Goal: Task Accomplishment & Management: Manage account settings

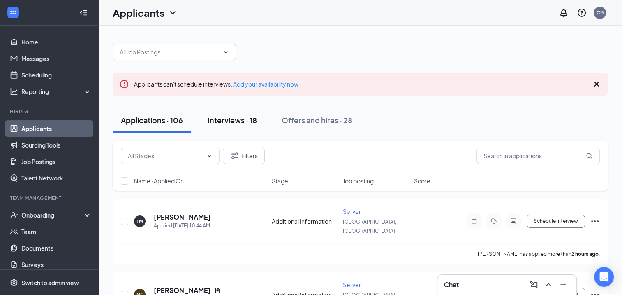
click at [225, 119] on div "Interviews · 18" at bounding box center [232, 120] width 49 height 10
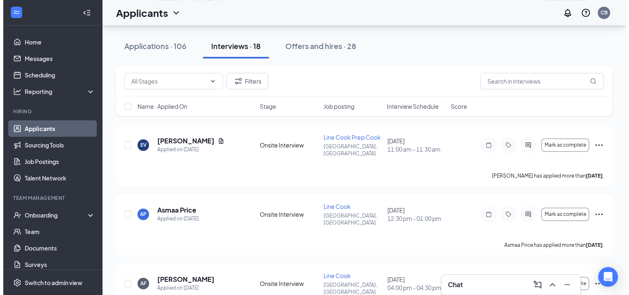
scroll to position [557, 0]
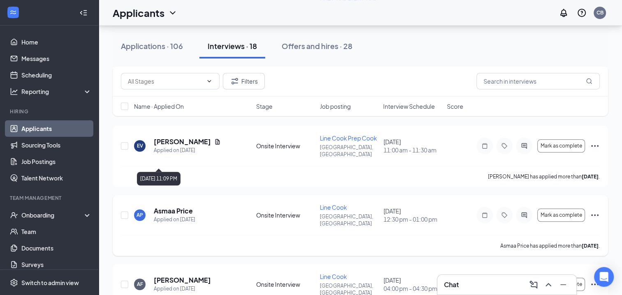
click at [173, 215] on div "Applied on [DATE]" at bounding box center [175, 219] width 42 height 8
click at [171, 206] on h5 "Asmaa Price" at bounding box center [173, 210] width 39 height 9
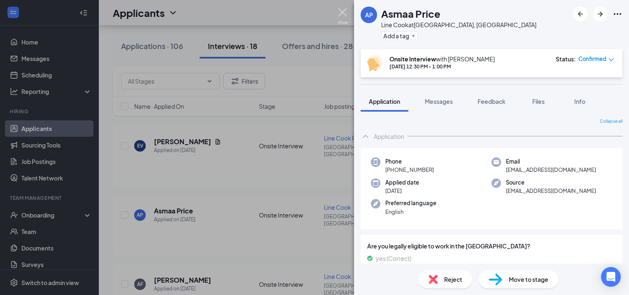
click at [342, 19] on img at bounding box center [342, 16] width 10 height 16
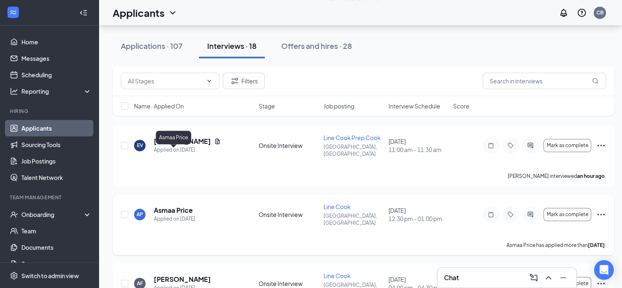
click at [179, 206] on h5 "Asmaa Price" at bounding box center [173, 210] width 39 height 9
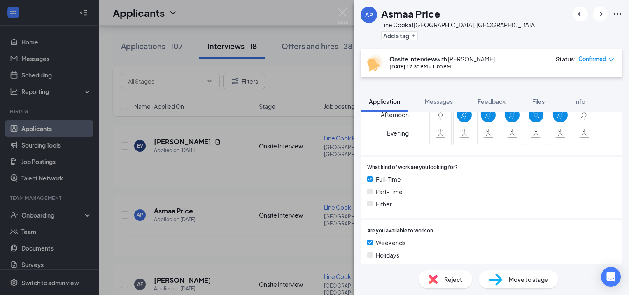
scroll to position [716, 0]
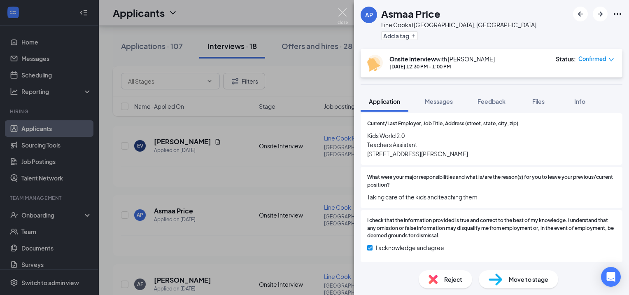
click at [344, 13] on img at bounding box center [342, 16] width 10 height 16
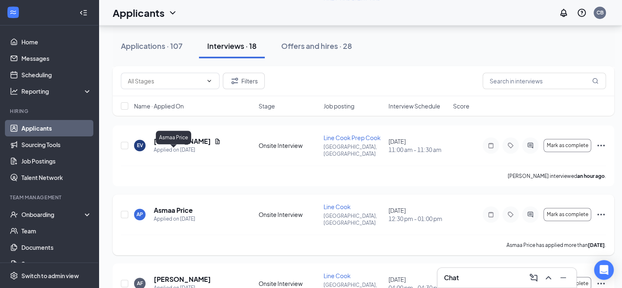
click at [171, 206] on h5 "Asmaa Price" at bounding box center [173, 210] width 39 height 9
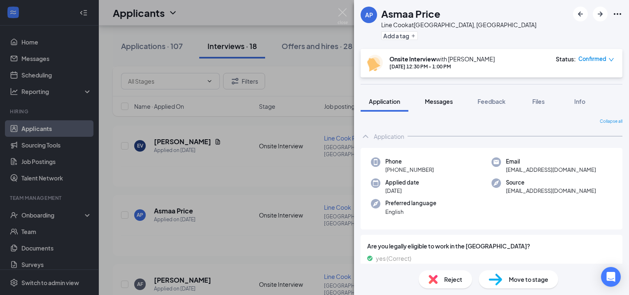
click at [440, 103] on span "Messages" at bounding box center [439, 100] width 28 height 7
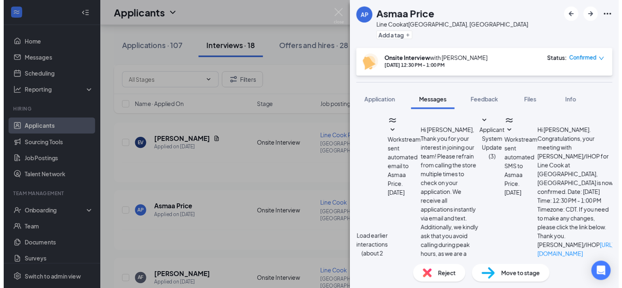
scroll to position [260, 0]
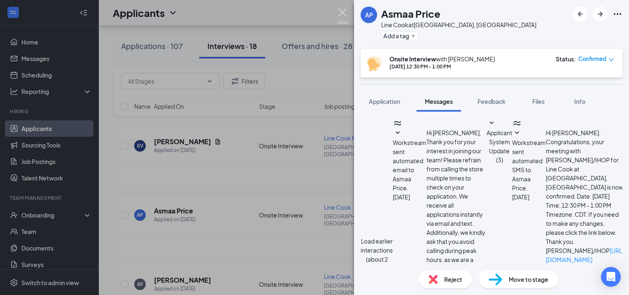
click at [341, 13] on img at bounding box center [342, 16] width 10 height 16
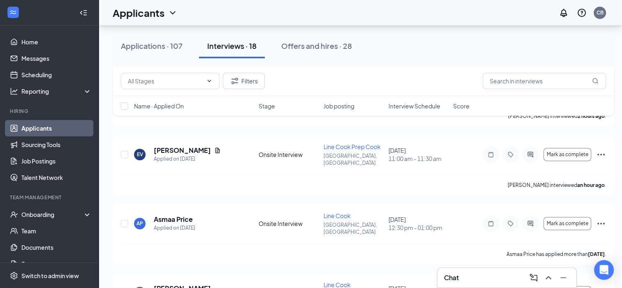
scroll to position [548, 0]
click at [578, 221] on span "Mark as complete" at bounding box center [568, 224] width 42 height 6
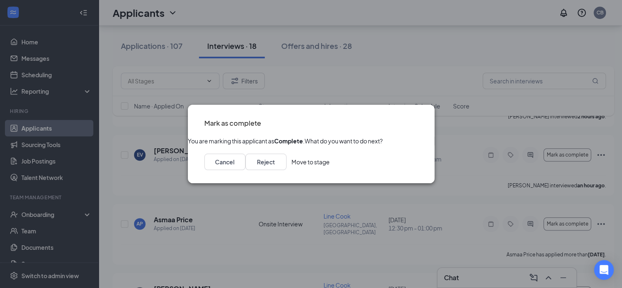
click at [330, 170] on button "Move to stage" at bounding box center [311, 162] width 38 height 16
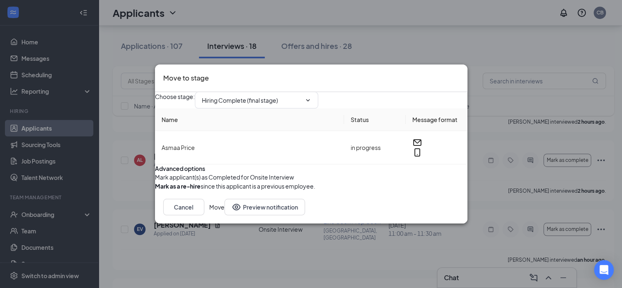
scroll to position [472, 0]
click at [225, 216] on button "Move" at bounding box center [216, 207] width 15 height 16
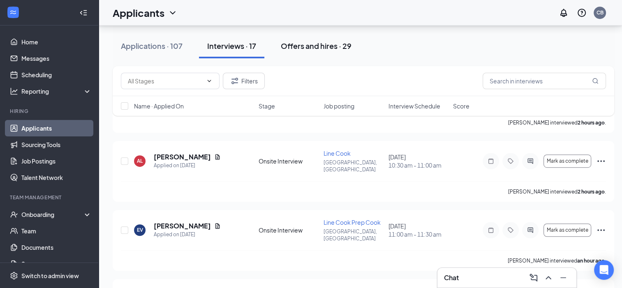
click at [333, 41] on div "Offers and hires · 29" at bounding box center [316, 46] width 71 height 10
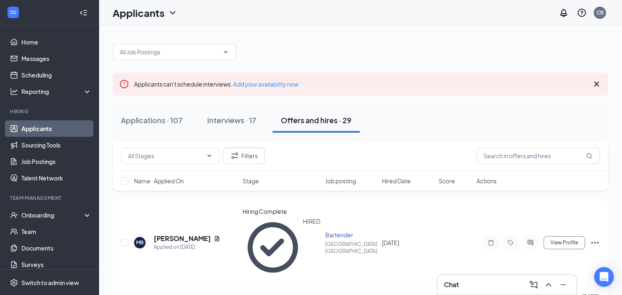
click at [600, 82] on icon "Cross" at bounding box center [597, 84] width 10 height 10
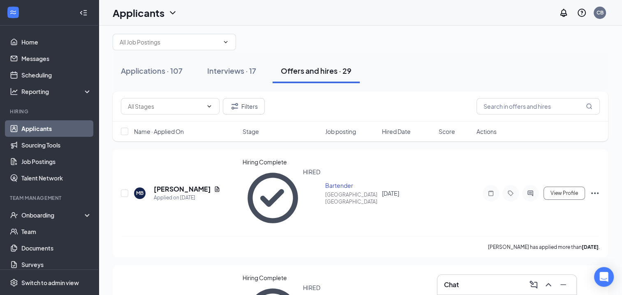
scroll to position [10, 0]
click at [230, 67] on div "Interviews · 17" at bounding box center [231, 70] width 49 height 10
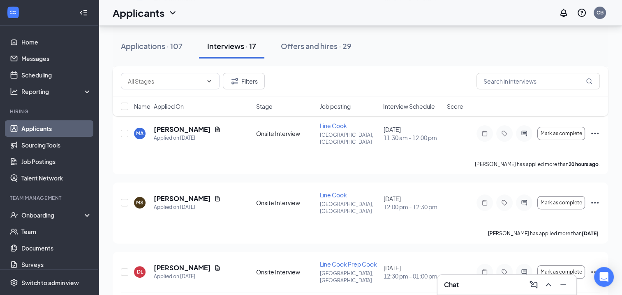
scroll to position [184, 0]
click at [388, 223] on div "Michael Stallings has applied more than 2 days ago ." at bounding box center [360, 233] width 479 height 21
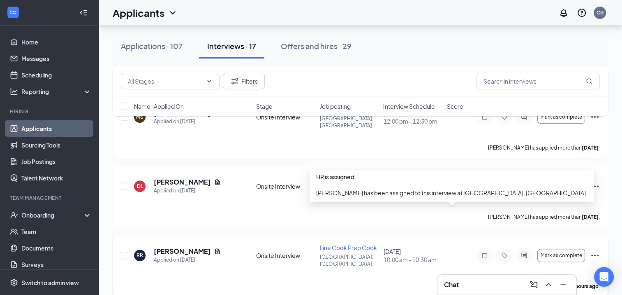
scroll to position [267, 0]
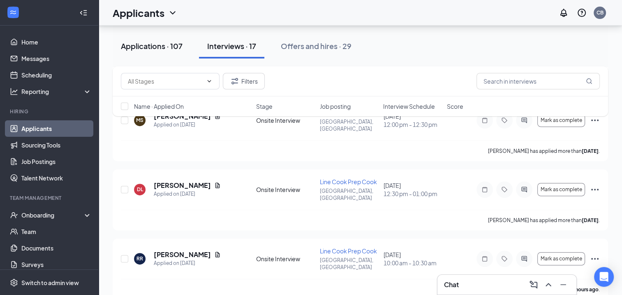
click at [149, 51] on button "Applications · 107" at bounding box center [152, 46] width 78 height 25
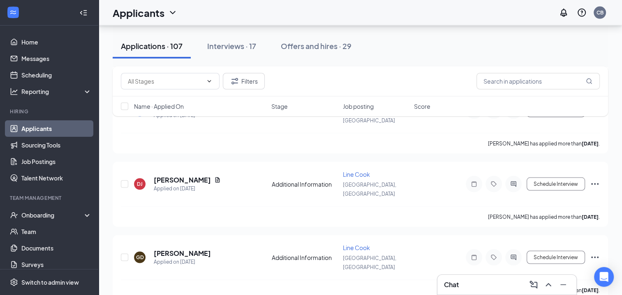
scroll to position [1611, 0]
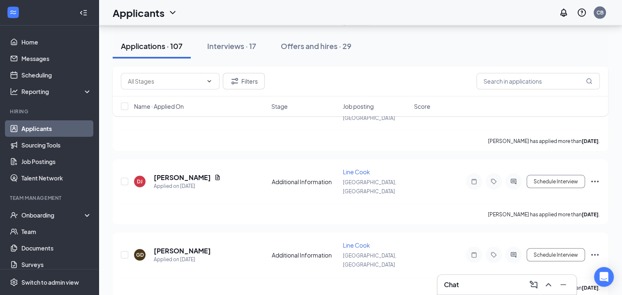
drag, startPoint x: 564, startPoint y: 150, endPoint x: 605, endPoint y: 188, distance: 55.0
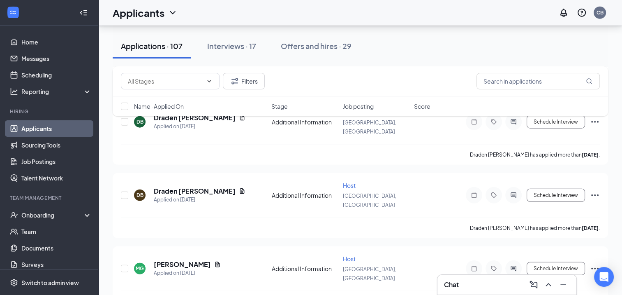
scroll to position [2073, 0]
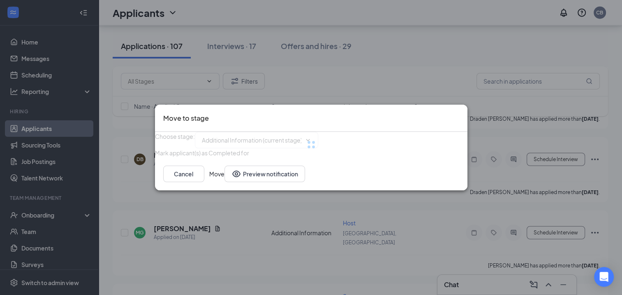
type input "Onsite Interview (next stage)"
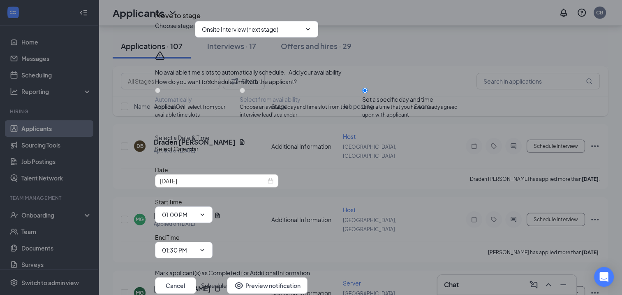
scroll to position [39, 0]
click at [274, 185] on div "[DATE]" at bounding box center [217, 180] width 114 height 9
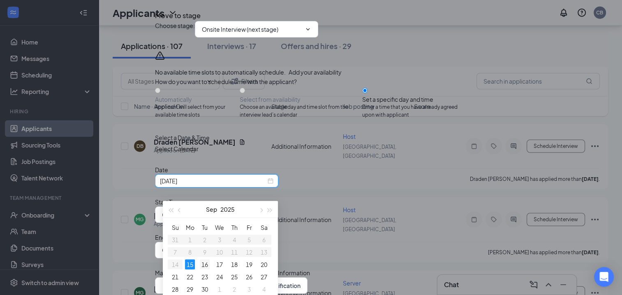
type input "Sep 16, 2025"
click at [204, 262] on div "16" at bounding box center [205, 264] width 10 height 10
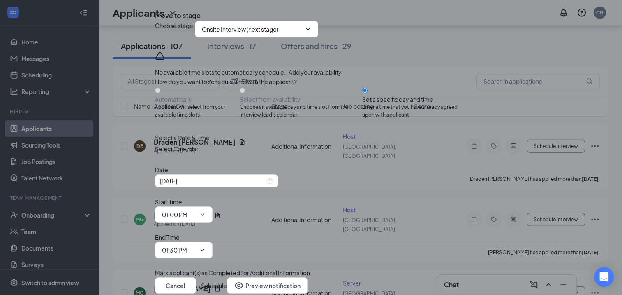
click at [155, 8] on icon "Cross" at bounding box center [155, 8] width 0 height 0
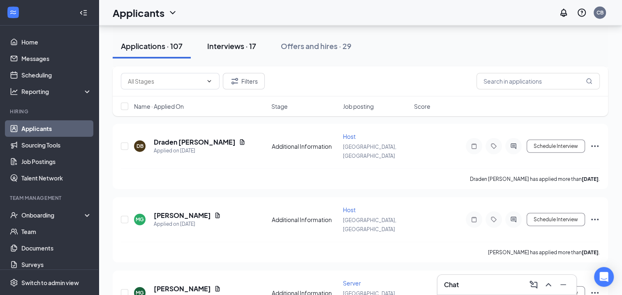
click at [240, 41] on div "Interviews · 17" at bounding box center [231, 46] width 49 height 10
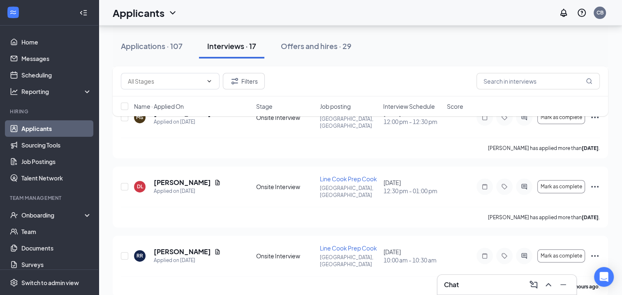
scroll to position [263, 0]
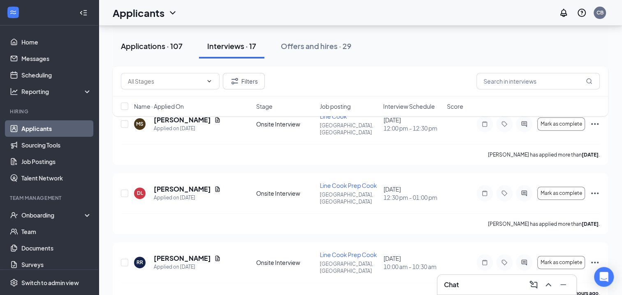
click at [171, 49] on div "Applications · 107" at bounding box center [152, 46] width 62 height 10
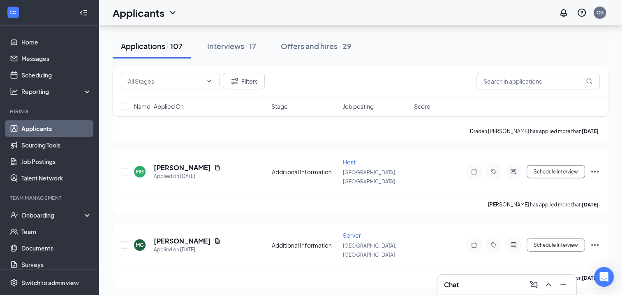
scroll to position [2137, 0]
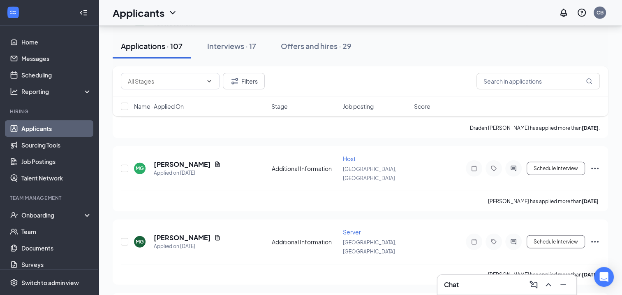
type input "Onsite Interview (next stage)"
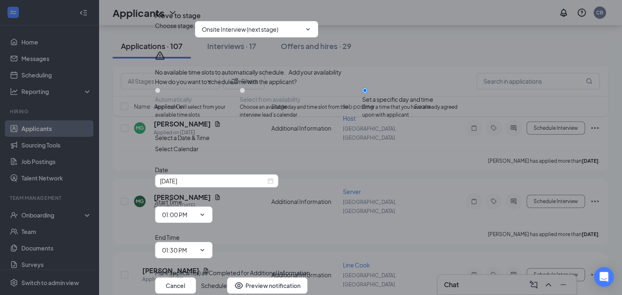
scroll to position [39, 0]
click at [274, 185] on div "[DATE]" at bounding box center [217, 180] width 114 height 9
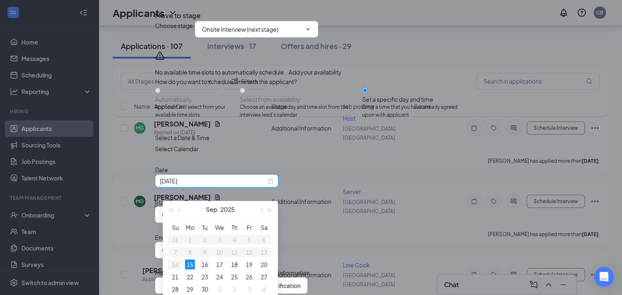
type input "Sep 16, 2025"
click at [208, 260] on div "16" at bounding box center [205, 264] width 10 height 10
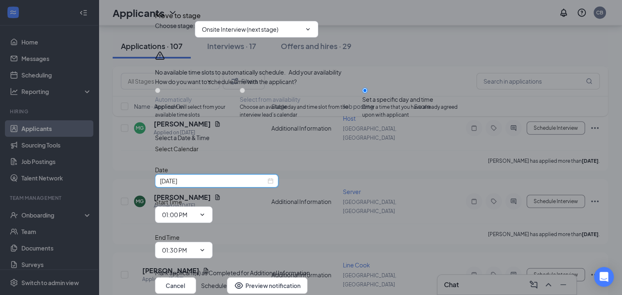
click at [227, 277] on button "Schedule" at bounding box center [214, 285] width 26 height 16
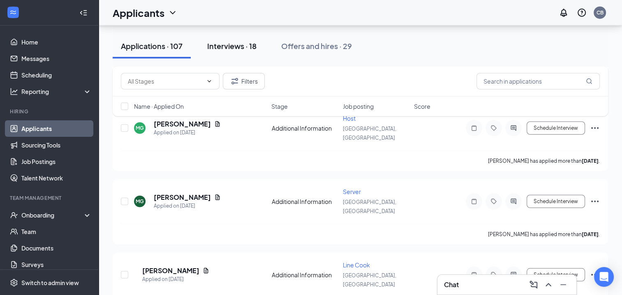
click at [248, 46] on div "Interviews · 18" at bounding box center [231, 46] width 49 height 10
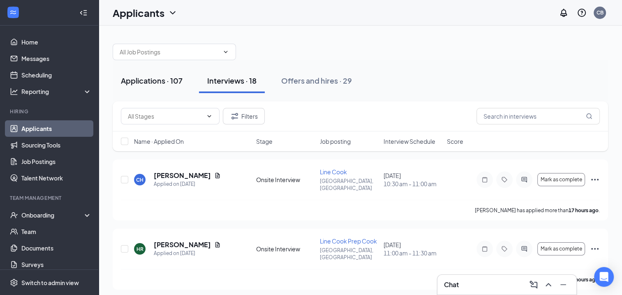
click at [162, 81] on div "Applications · 107" at bounding box center [152, 80] width 62 height 10
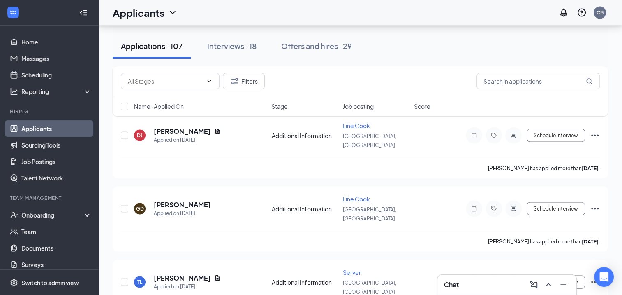
scroll to position [1693, 0]
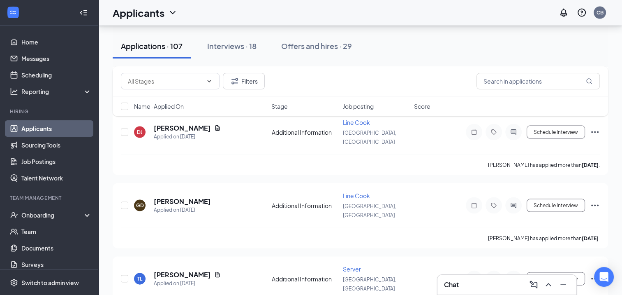
scroll to position [1659, 0]
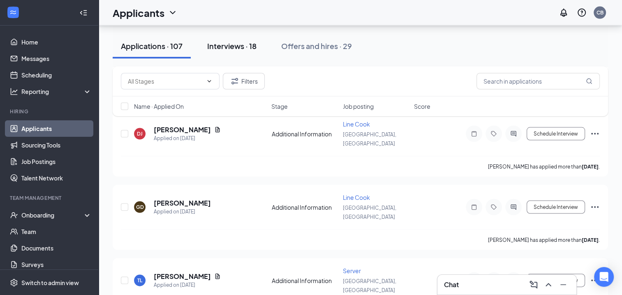
click at [230, 47] on div "Interviews · 18" at bounding box center [231, 46] width 49 height 10
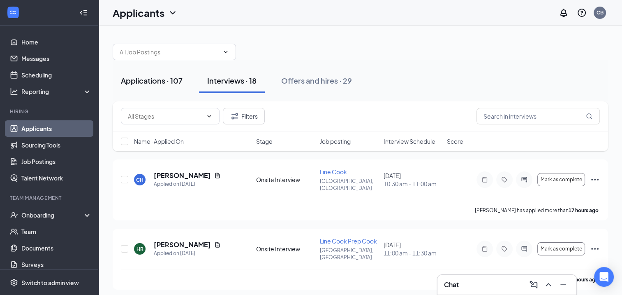
click at [166, 77] on div "Applications · 107" at bounding box center [152, 80] width 62 height 10
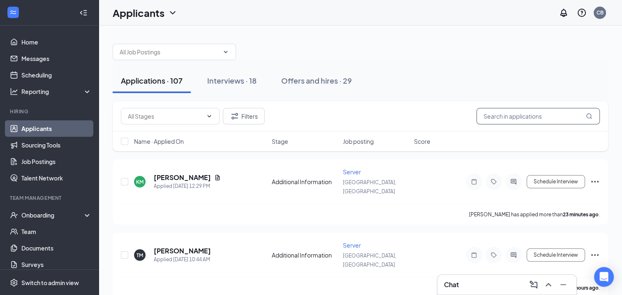
click at [519, 116] on input "text" at bounding box center [538, 116] width 123 height 16
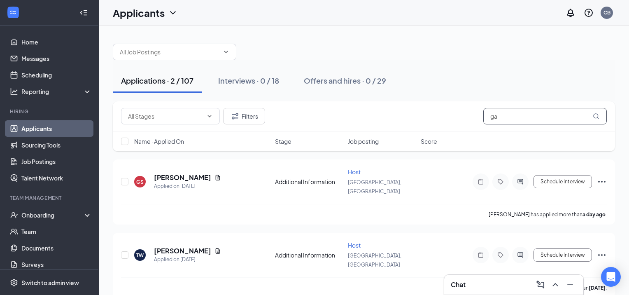
type input "g"
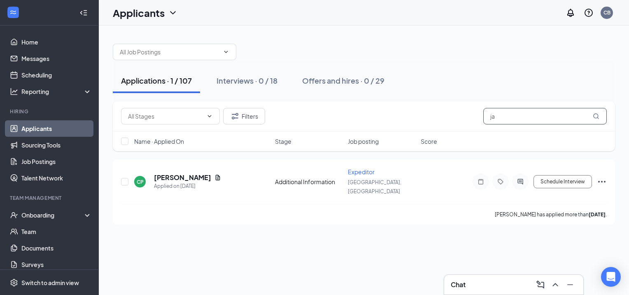
type input "j"
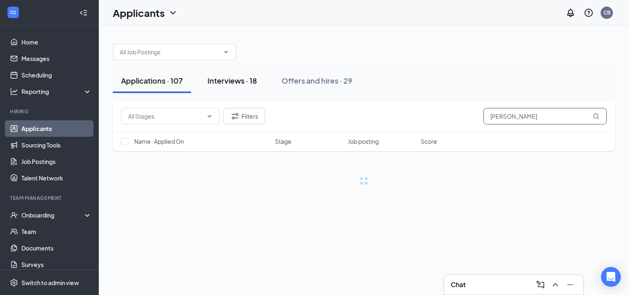
type input "conner"
click at [223, 76] on div "Interviews · 18" at bounding box center [231, 80] width 49 height 10
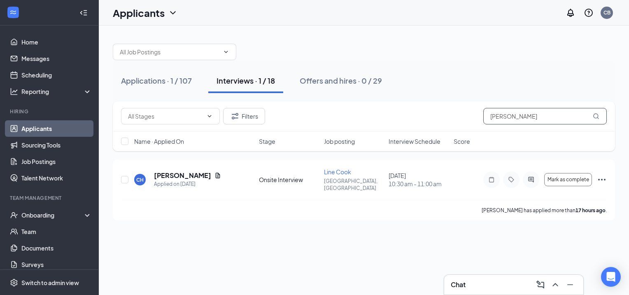
click at [549, 118] on input "conner" at bounding box center [544, 116] width 123 height 16
type input "c"
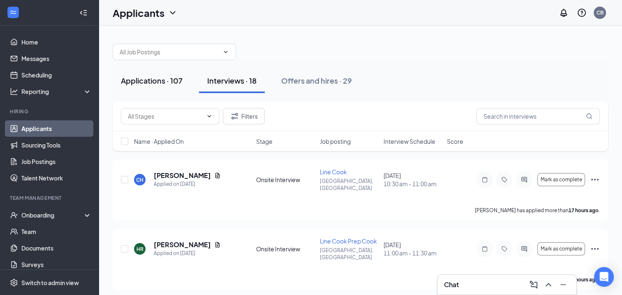
click at [172, 80] on div "Applications · 107" at bounding box center [152, 80] width 62 height 10
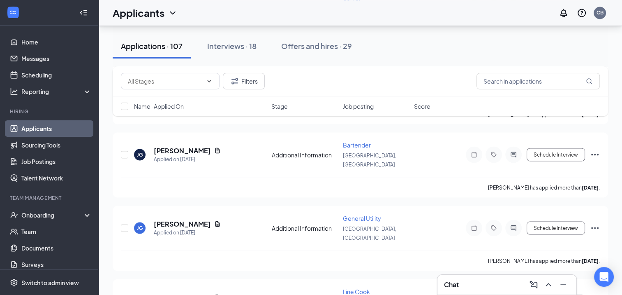
scroll to position [1457, 0]
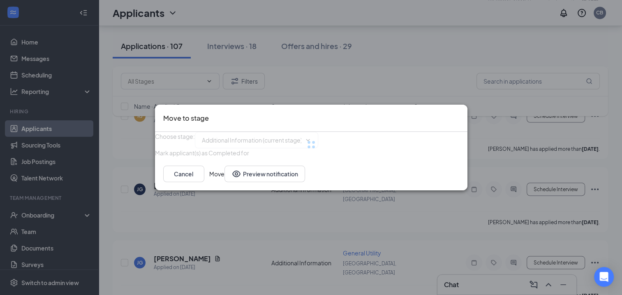
type input "Onsite Interview (next stage)"
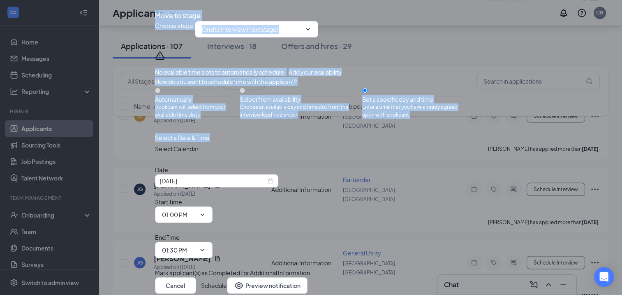
drag, startPoint x: 564, startPoint y: 176, endPoint x: 458, endPoint y: 38, distance: 174.3
click at [458, 38] on div "Move to stage Choose stage : Onsite Interview (next stage) No available time sl…" at bounding box center [311, 147] width 622 height 295
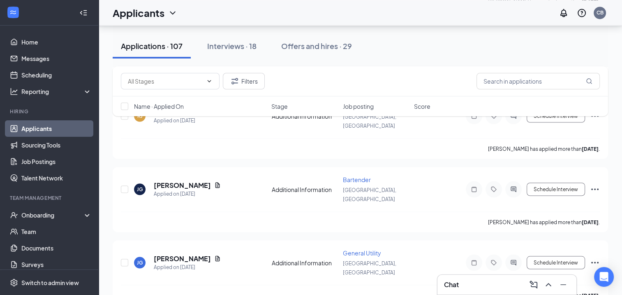
click at [458, 38] on div "Applications · 107 Interviews · 18 Offers and hires · 29" at bounding box center [361, 46] width 496 height 25
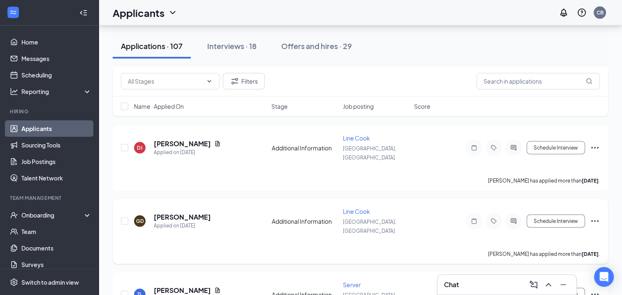
scroll to position [1645, 0]
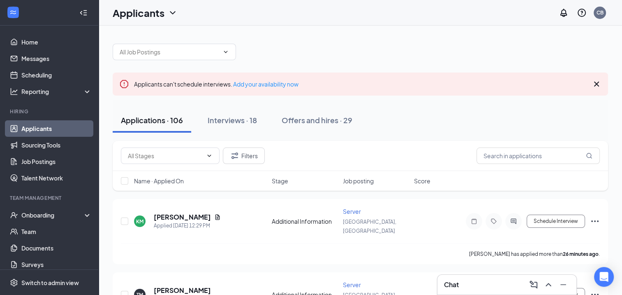
click at [596, 85] on icon "Cross" at bounding box center [596, 83] width 5 height 5
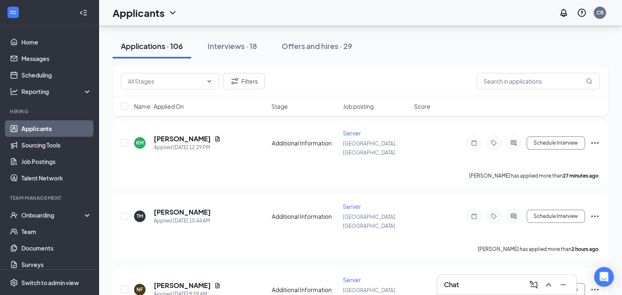
scroll to position [41, 0]
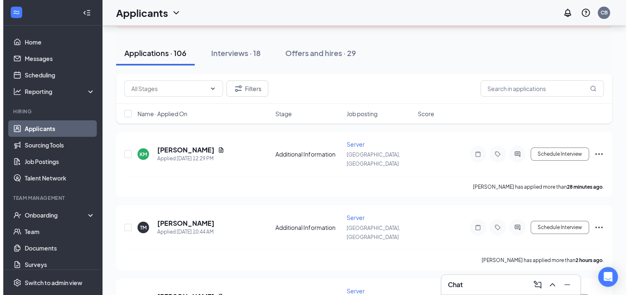
scroll to position [74, 0]
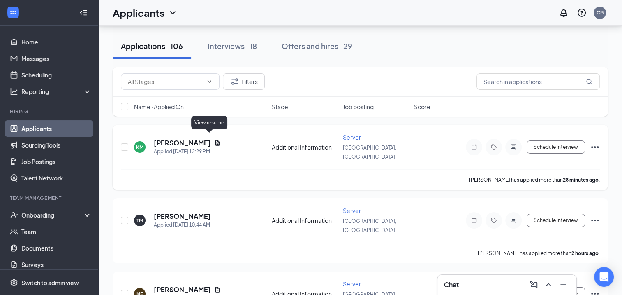
click at [214, 139] on icon "Document" at bounding box center [217, 142] width 7 height 7
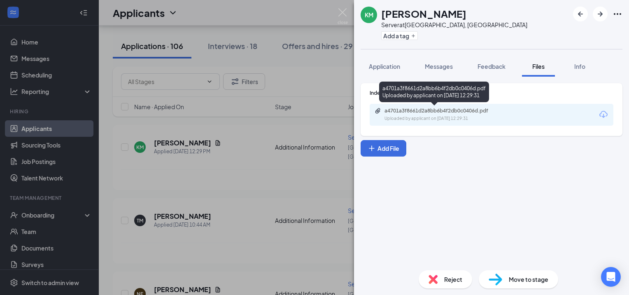
click at [436, 109] on div "a4701a3f8661d2a8bb6b4f2db0c0406d.pdf" at bounding box center [441, 110] width 115 height 7
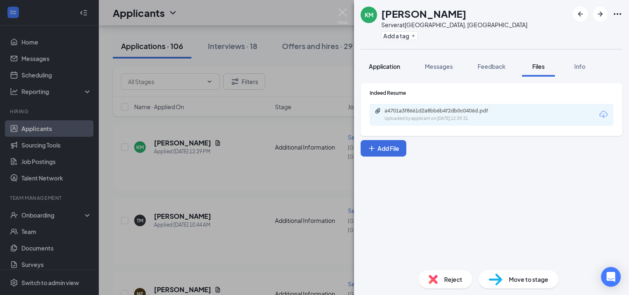
click at [392, 70] on div "Application" at bounding box center [384, 66] width 31 height 8
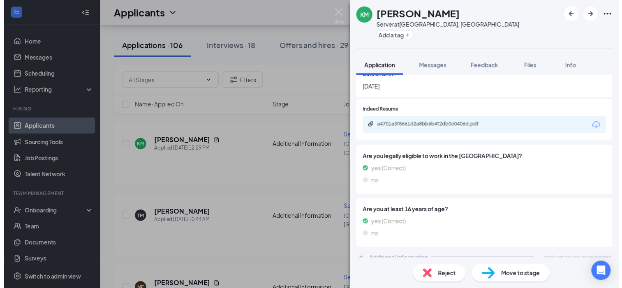
scroll to position [139, 0]
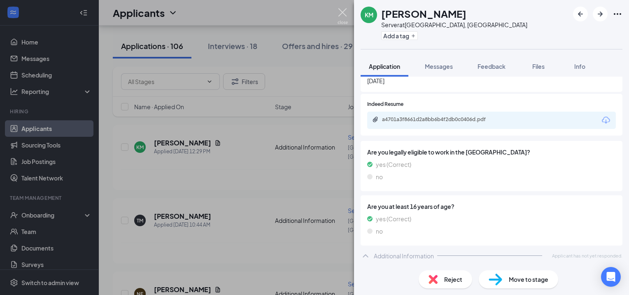
click at [344, 13] on img at bounding box center [342, 16] width 10 height 16
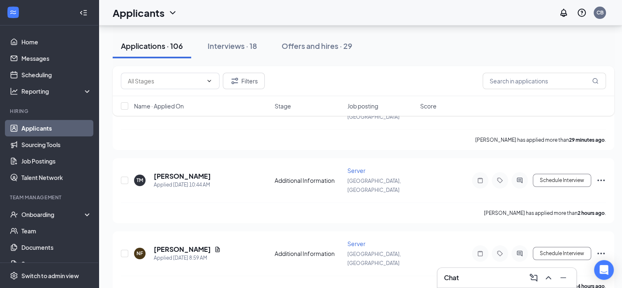
scroll to position [123, 0]
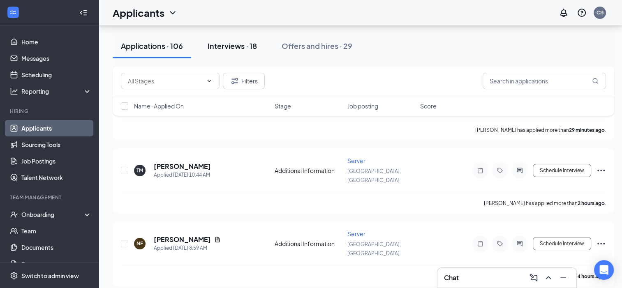
click at [229, 48] on div "Interviews · 18" at bounding box center [232, 46] width 49 height 10
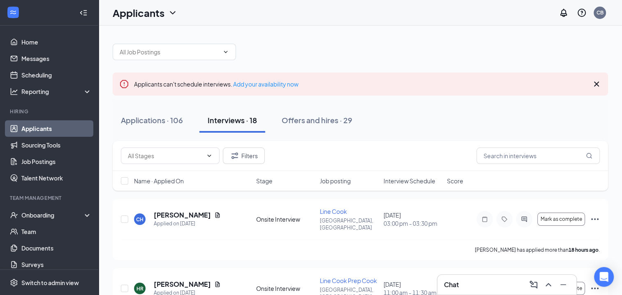
click at [596, 85] on icon "Cross" at bounding box center [596, 83] width 5 height 5
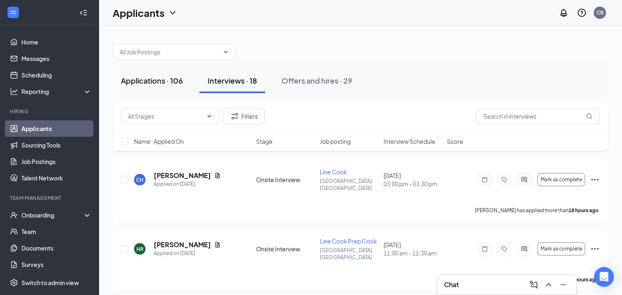
click at [176, 80] on div "Applications · 106" at bounding box center [152, 80] width 62 height 10
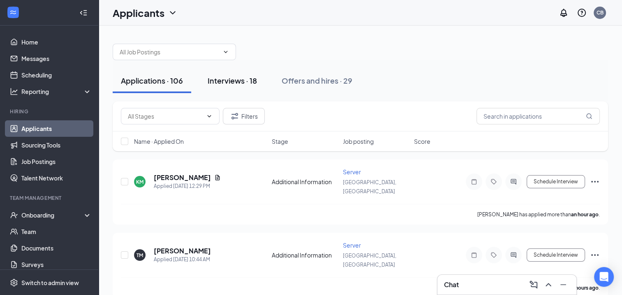
click at [239, 81] on div "Interviews · 18" at bounding box center [232, 80] width 49 height 10
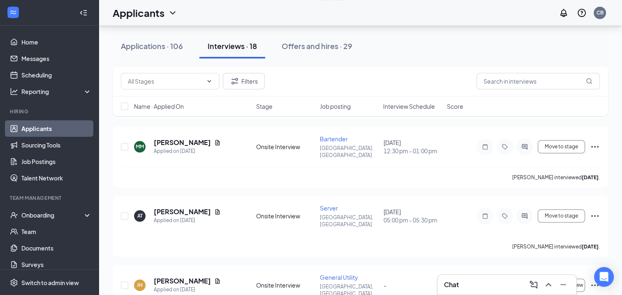
scroll to position [990, 0]
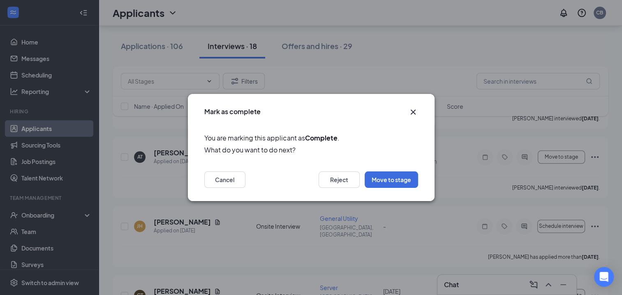
click at [414, 114] on icon "Cross" at bounding box center [414, 112] width 10 height 10
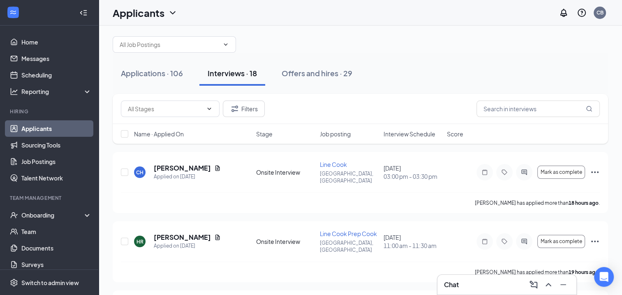
scroll to position [0, 0]
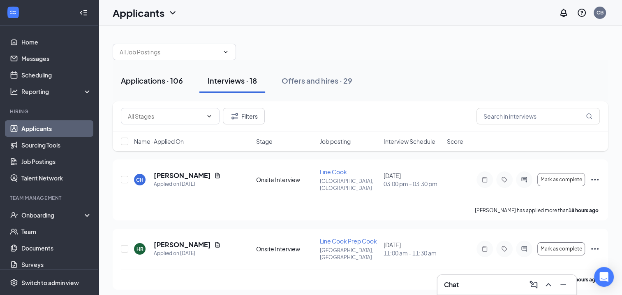
click at [156, 81] on div "Applications · 106" at bounding box center [152, 80] width 62 height 10
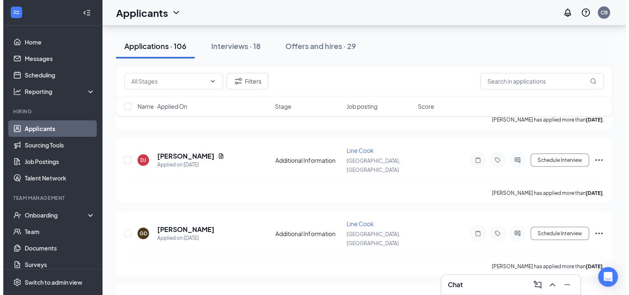
scroll to position [1660, 0]
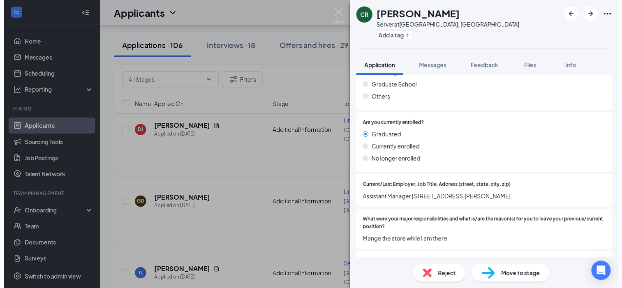
scroll to position [698, 0]
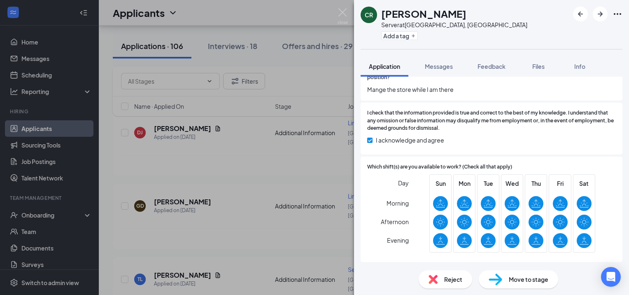
click at [275, 182] on div "CR Caitlyn Roberts Server at Russellville, AR Add a tag Application Messages Fe…" at bounding box center [314, 147] width 629 height 295
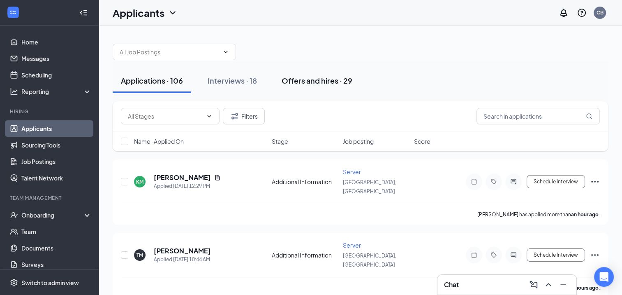
click at [306, 80] on div "Offers and hires · 29" at bounding box center [317, 80] width 71 height 10
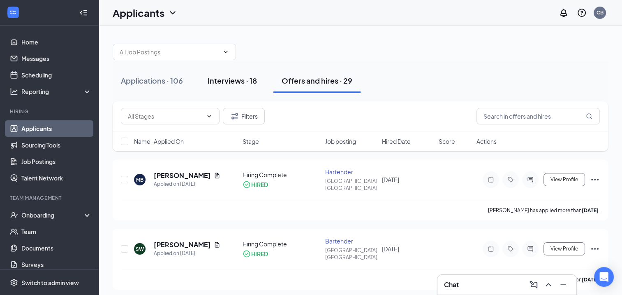
click at [250, 79] on div "Interviews · 18" at bounding box center [232, 80] width 49 height 10
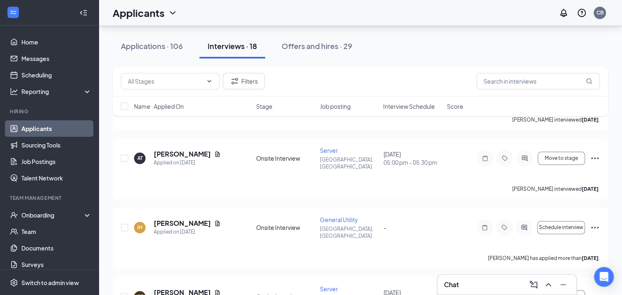
scroll to position [990, 0]
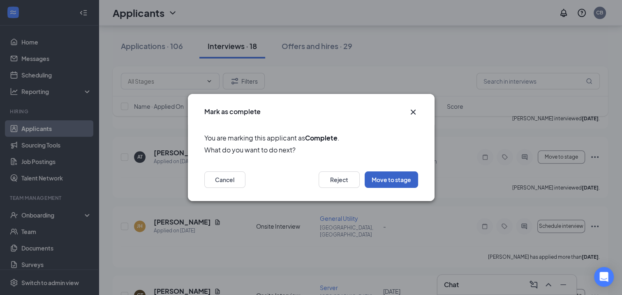
click at [390, 182] on button "Move to stage" at bounding box center [391, 179] width 53 height 16
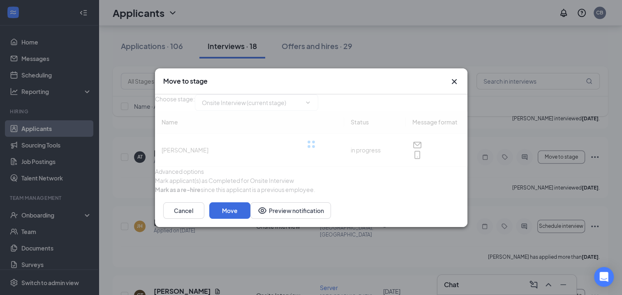
type input "Hiring Complete (final stage)"
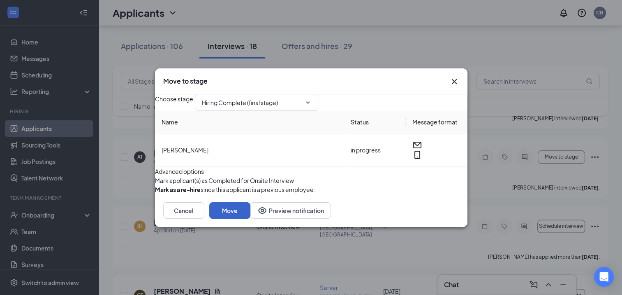
click at [251, 218] on button "Move" at bounding box center [229, 210] width 41 height 16
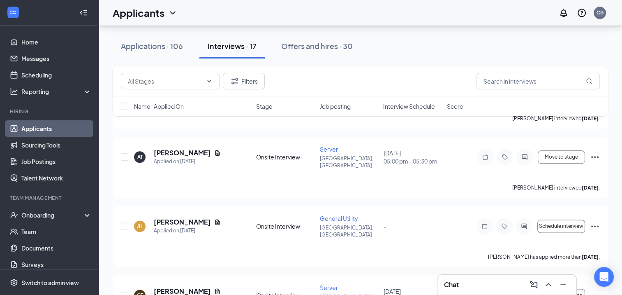
scroll to position [928, 0]
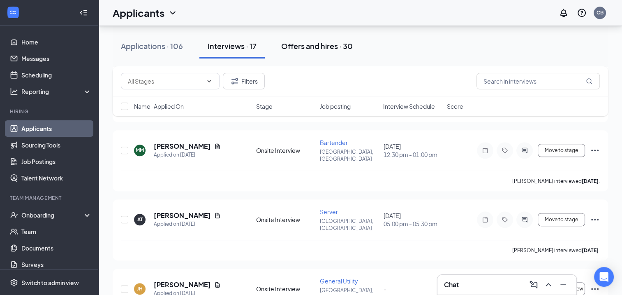
click at [301, 50] on div "Offers and hires · 30" at bounding box center [317, 46] width 72 height 10
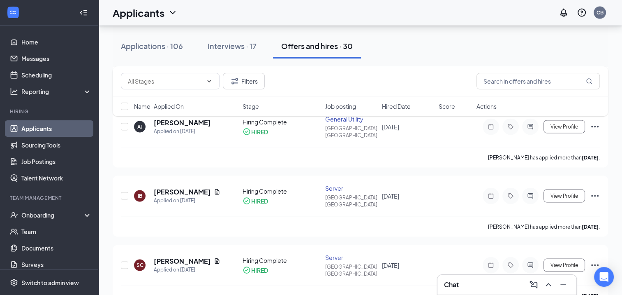
scroll to position [1665, 0]
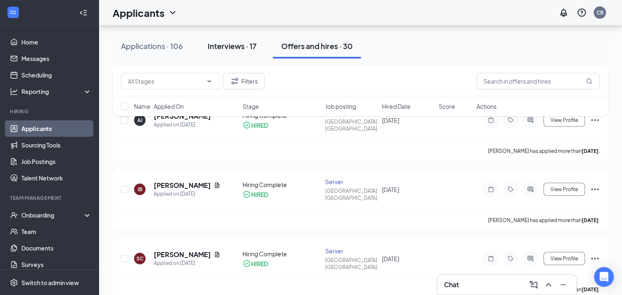
click at [227, 47] on div "Interviews · 17" at bounding box center [232, 46] width 49 height 10
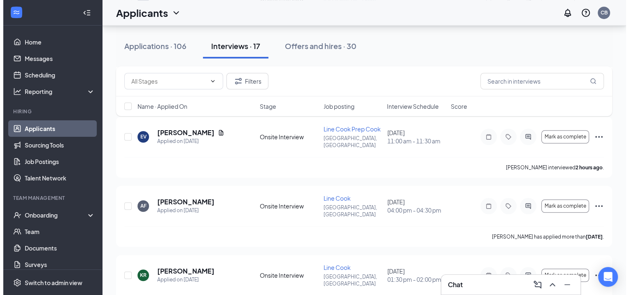
scroll to position [598, 0]
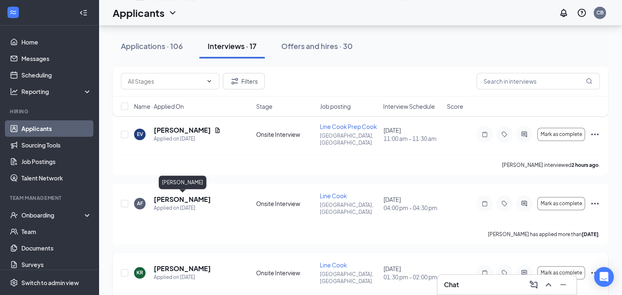
click at [202, 264] on h5 "[PERSON_NAME]" at bounding box center [182, 268] width 57 height 9
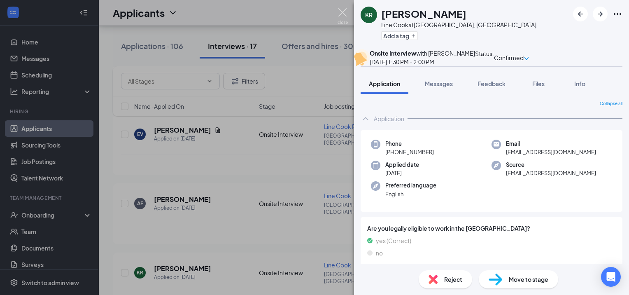
click at [342, 14] on img at bounding box center [342, 16] width 10 height 16
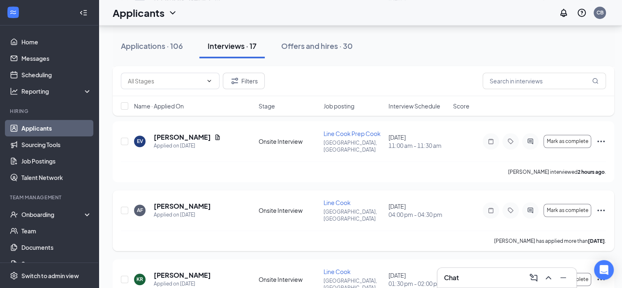
scroll to position [576, 0]
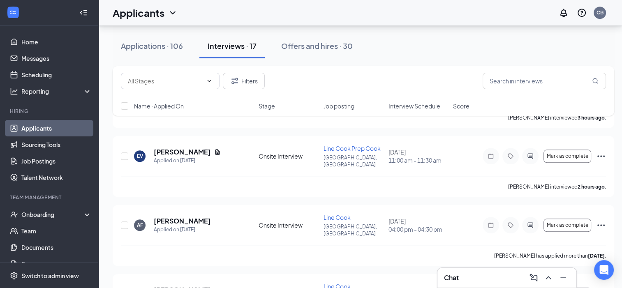
click at [462, 276] on div "Chat" at bounding box center [507, 278] width 126 height 13
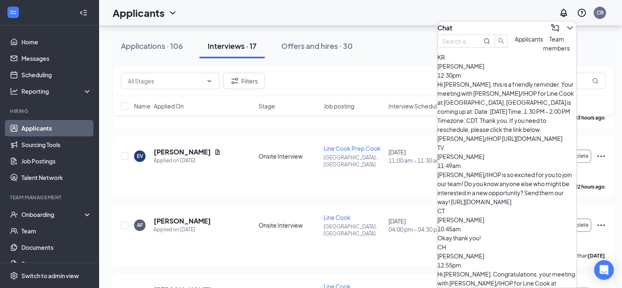
click at [485, 70] on span "[PERSON_NAME]" at bounding box center [461, 66] width 47 height 7
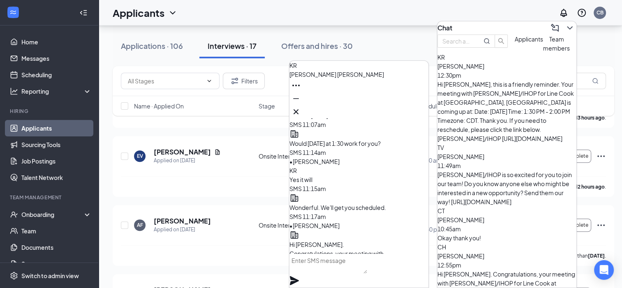
scroll to position [-571, 0]
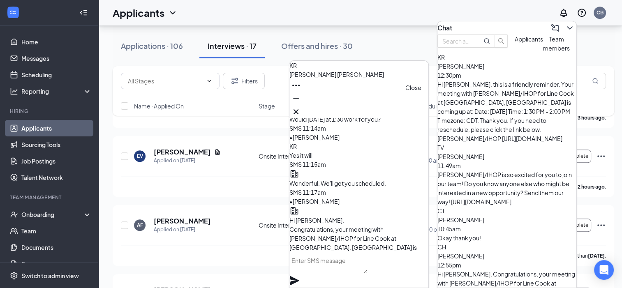
click at [301, 112] on icon "Cross" at bounding box center [296, 112] width 10 height 10
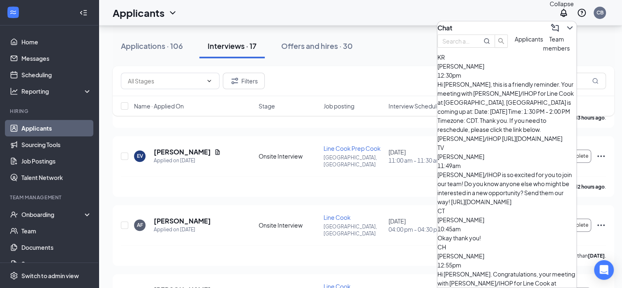
click at [565, 24] on icon "ChevronDown" at bounding box center [570, 28] width 10 height 10
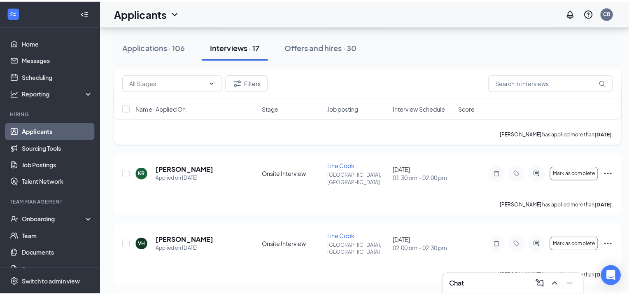
scroll to position [701, 0]
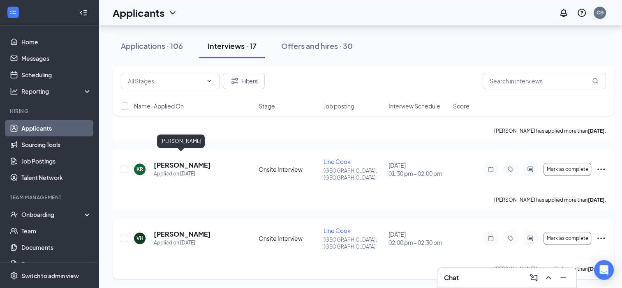
click at [182, 230] on h5 "[PERSON_NAME]" at bounding box center [182, 234] width 57 height 9
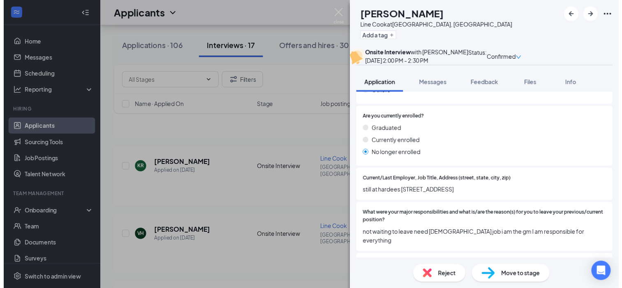
scroll to position [698, 0]
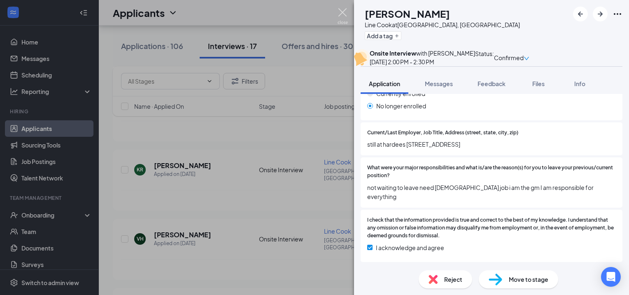
click at [344, 15] on img at bounding box center [342, 16] width 10 height 16
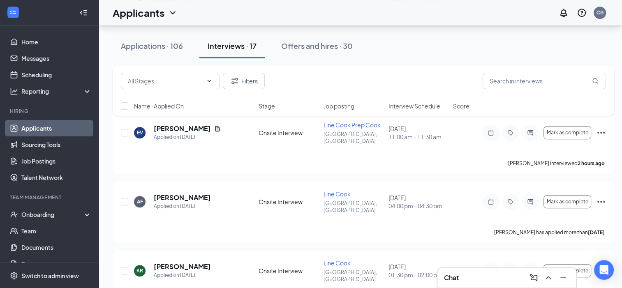
scroll to position [602, 2]
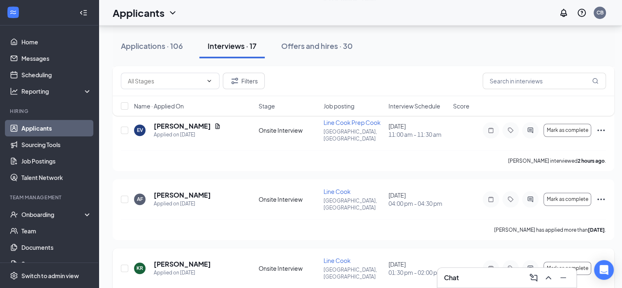
click at [599, 264] on icon "Ellipses" at bounding box center [602, 269] width 10 height 10
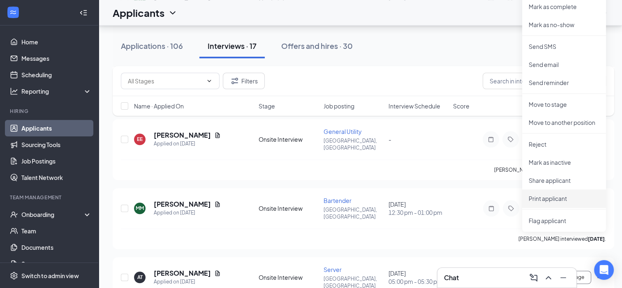
scroll to position [870, 2]
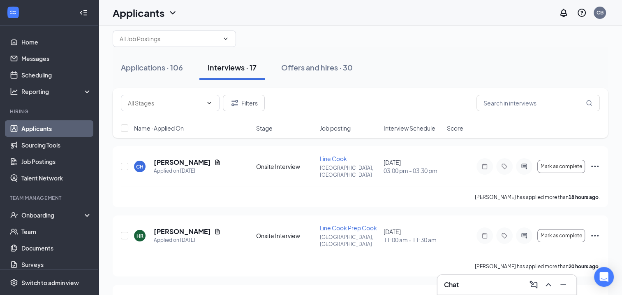
scroll to position [13, 0]
click at [157, 72] on div "Applications · 106" at bounding box center [152, 68] width 62 height 10
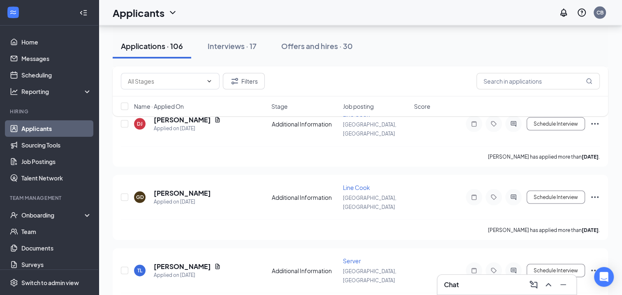
scroll to position [1668, 0]
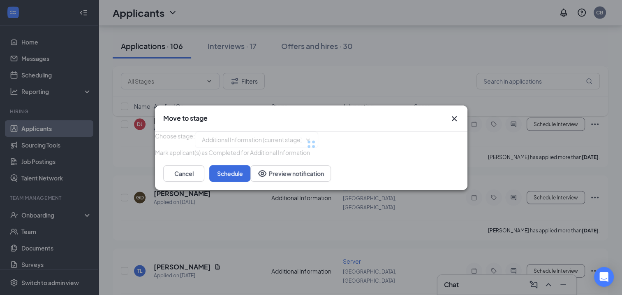
type input "Onsite Interview (next stage)"
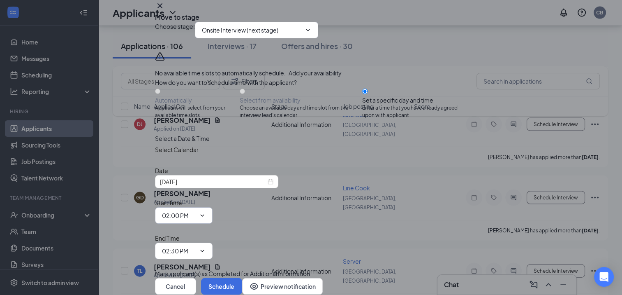
click at [206, 218] on icon "ChevronDown" at bounding box center [202, 215] width 7 height 7
click at [274, 186] on div "[DATE]" at bounding box center [217, 181] width 114 height 9
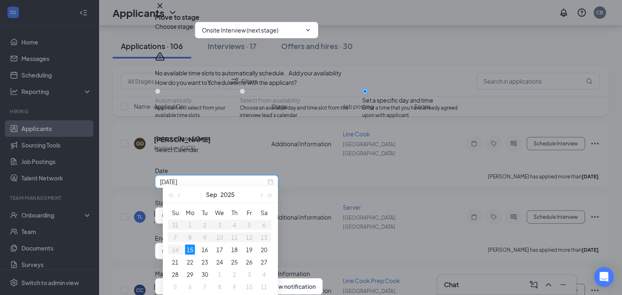
scroll to position [1722, 0]
type input "Sep 16, 2025"
click at [204, 248] on div "16" at bounding box center [205, 249] width 10 height 10
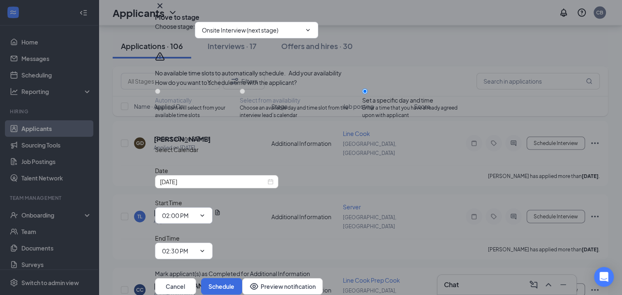
click at [196, 220] on input "02:00 PM" at bounding box center [179, 215] width 34 height 9
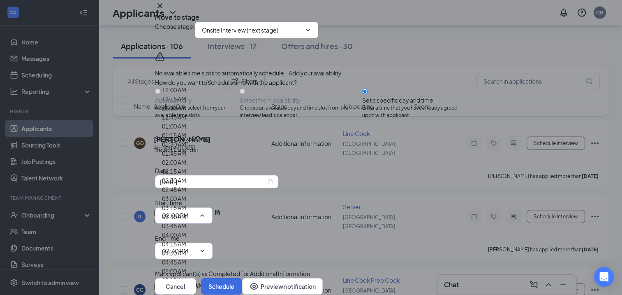
scroll to position [23, 0]
click at [186, 149] on div "01:30 AM" at bounding box center [174, 143] width 24 height 9
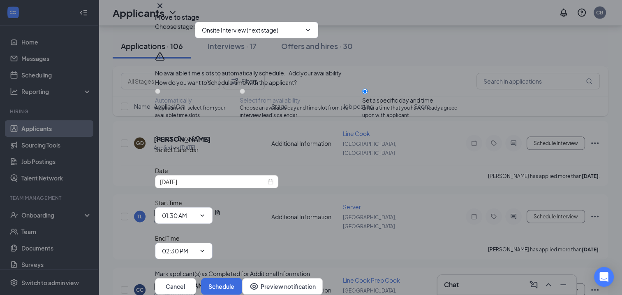
click at [196, 246] on input "02:30 PM" at bounding box center [179, 250] width 34 height 9
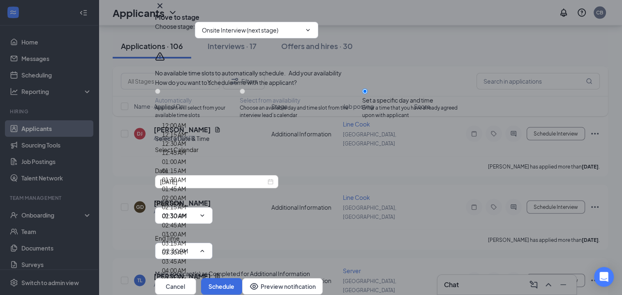
scroll to position [1658, 0]
click at [438, 191] on div "Select a Date & Time Select Calendar Date Sep 16, 2025 Start Time 01:30 AM 12:0…" at bounding box center [311, 196] width 313 height 125
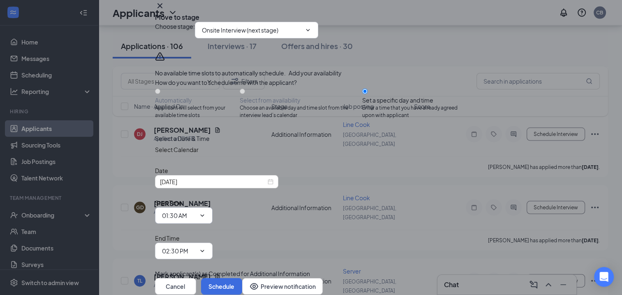
click at [206, 218] on icon "ChevronDown" at bounding box center [202, 215] width 7 height 7
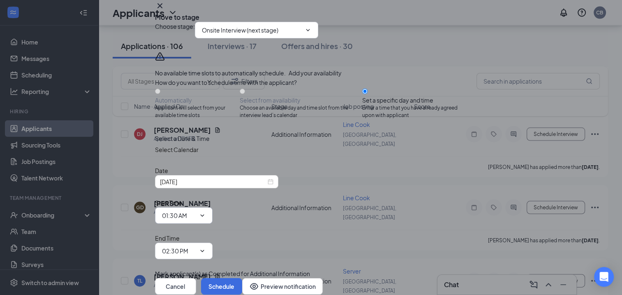
scroll to position [39, 0]
click at [206, 212] on icon "ChevronDown" at bounding box center [202, 215] width 7 height 7
click at [196, 211] on input "01:30 AM" at bounding box center [179, 215] width 34 height 9
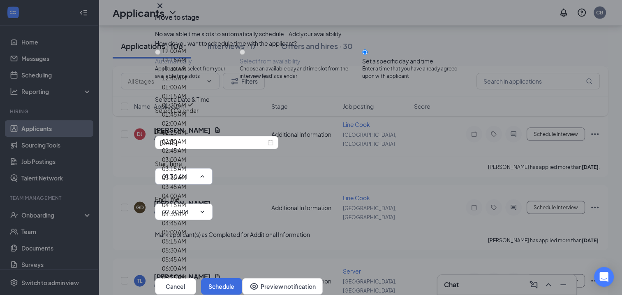
scroll to position [968, 0]
type input "01:30 PM"
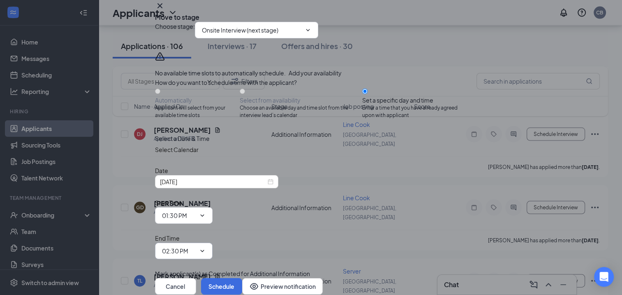
click at [213, 242] on span "02:30 PM 12:00 AM 12:15 AM 12:30 AM 12:45 AM 01:00 AM 01:15 AM 01:30 AM 01:45 A…" at bounding box center [184, 250] width 58 height 16
click at [196, 246] on input "02:30 PM" at bounding box center [179, 250] width 34 height 9
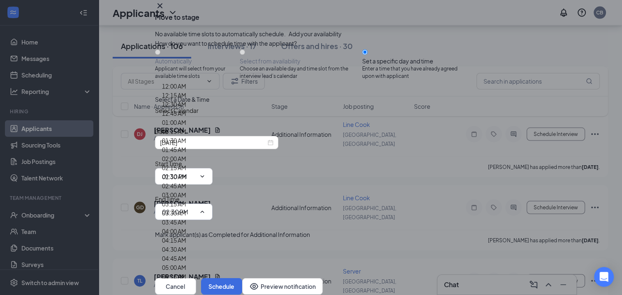
click at [196, 207] on input "02:30 PM" at bounding box center [179, 211] width 34 height 9
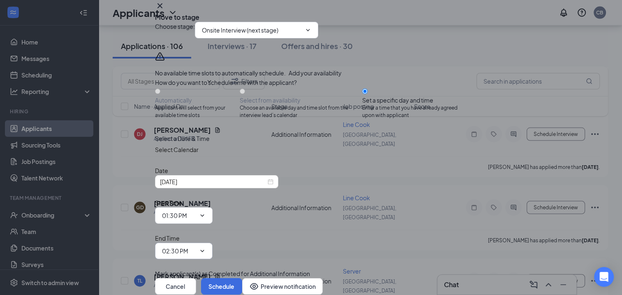
click at [196, 246] on input "02:30 PM" at bounding box center [179, 250] width 34 height 9
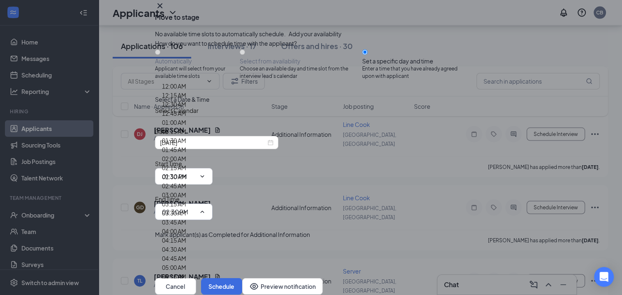
scroll to position [1051, 0]
type input "02:00 PM"
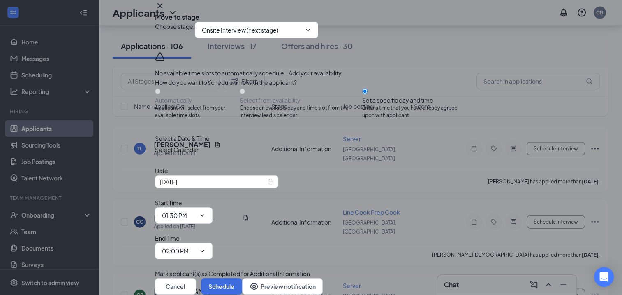
scroll to position [2, 0]
click at [165, 11] on icon "Cross" at bounding box center [160, 6] width 10 height 10
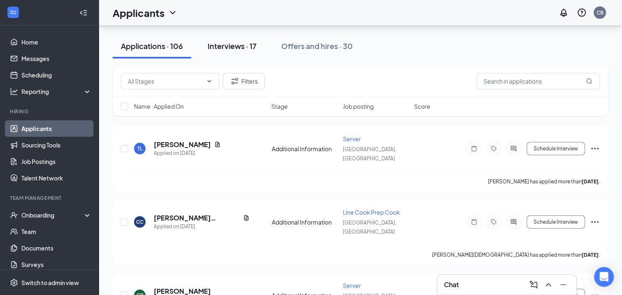
click at [239, 49] on div "Interviews · 17" at bounding box center [232, 46] width 49 height 10
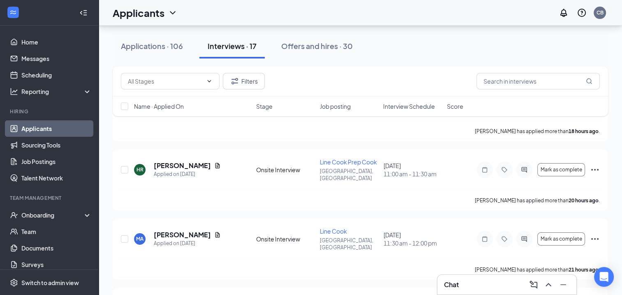
click at [393, 112] on div "Name · Applied On Stage Job posting Interview Schedule Score" at bounding box center [361, 106] width 496 height 20
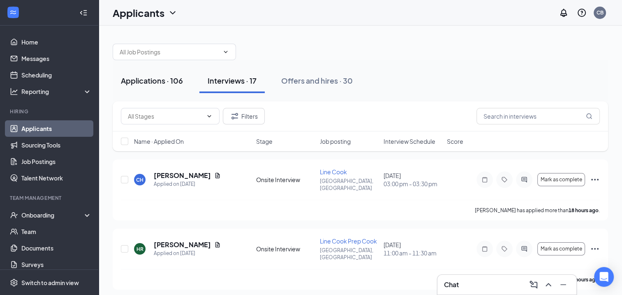
click at [162, 84] on div "Applications · 106" at bounding box center [152, 80] width 62 height 10
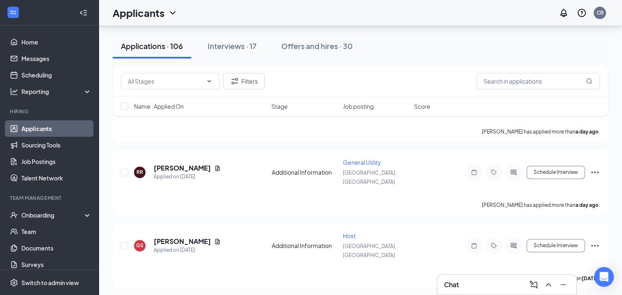
scroll to position [1048, 0]
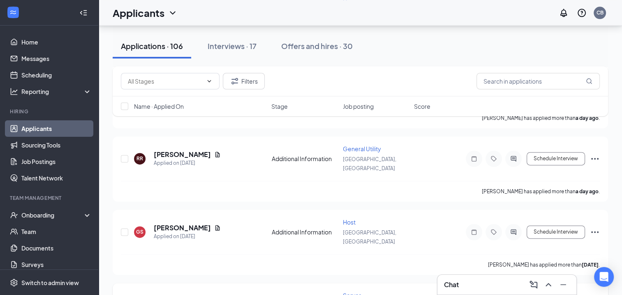
drag, startPoint x: 405, startPoint y: 151, endPoint x: 405, endPoint y: 129, distance: 22.2
drag, startPoint x: 405, startPoint y: 129, endPoint x: 392, endPoint y: 87, distance: 43.7
click at [392, 87] on div "Filters" at bounding box center [360, 81] width 479 height 16
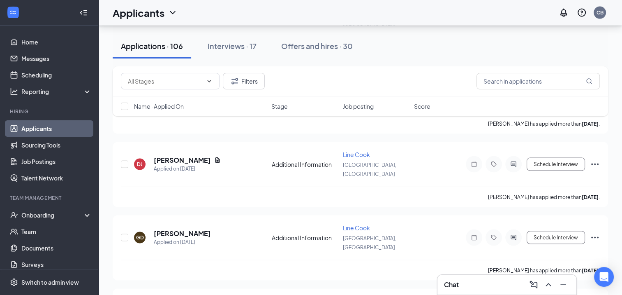
scroll to position [1640, 0]
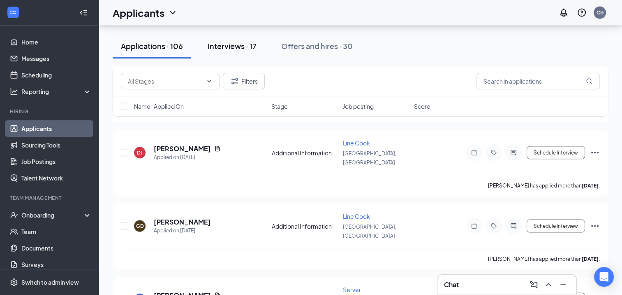
click at [234, 49] on div "Interviews · 17" at bounding box center [232, 46] width 49 height 10
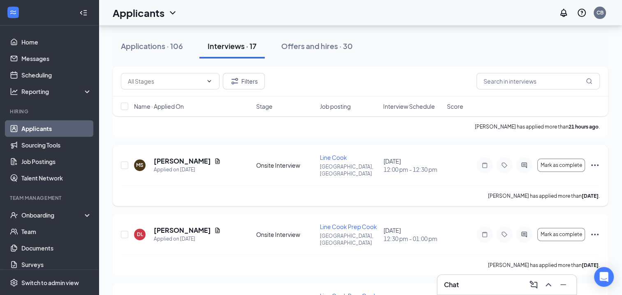
scroll to position [216, 0]
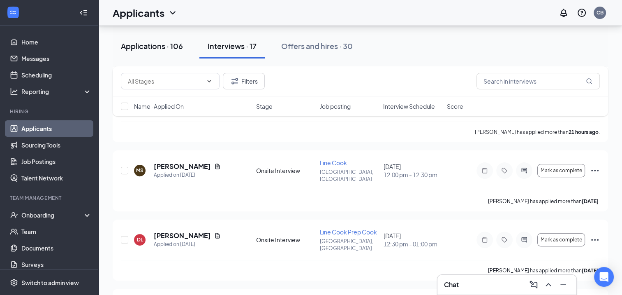
click at [153, 43] on div "Applications · 106" at bounding box center [152, 46] width 62 height 10
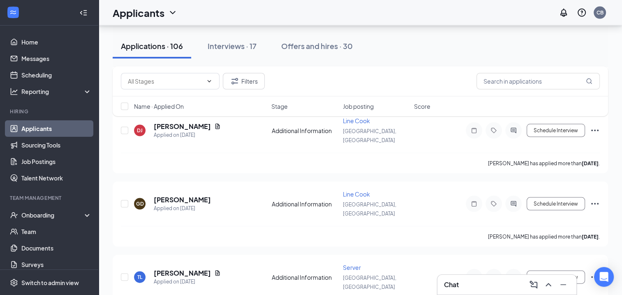
scroll to position [1662, 0]
type input "Onsite Interview (next stage)"
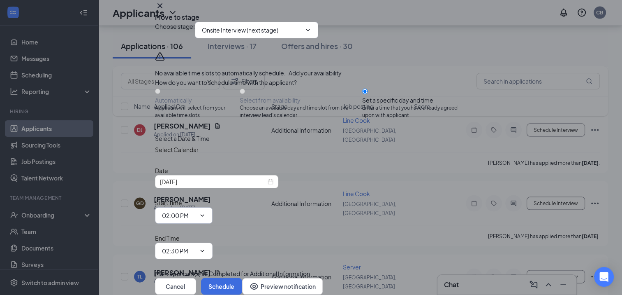
click at [206, 218] on icon "ChevronDown" at bounding box center [202, 215] width 7 height 7
click at [196, 220] on input "02:00 PM" at bounding box center [179, 215] width 34 height 9
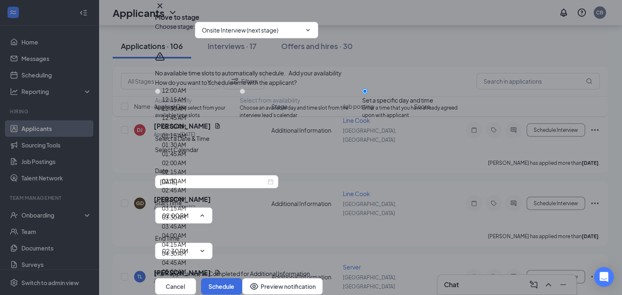
scroll to position [948, 0]
type input "01:30 PM"
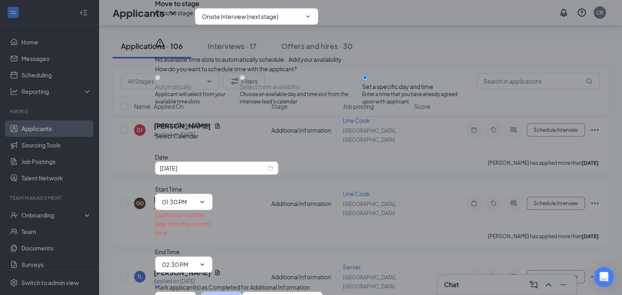
click at [196, 260] on input "02:30 PM" at bounding box center [179, 264] width 34 height 9
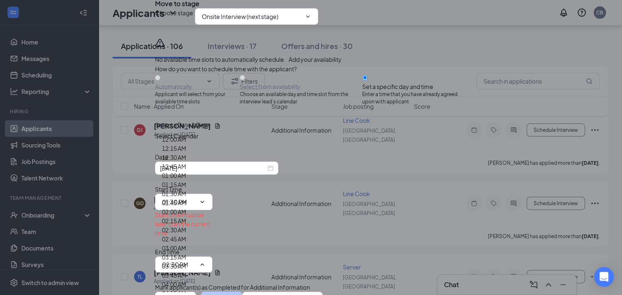
scroll to position [1043, 0]
type input "02:00 PM"
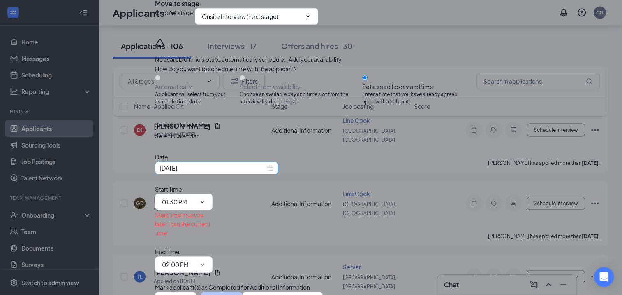
click at [274, 172] on div "[DATE]" at bounding box center [217, 167] width 114 height 9
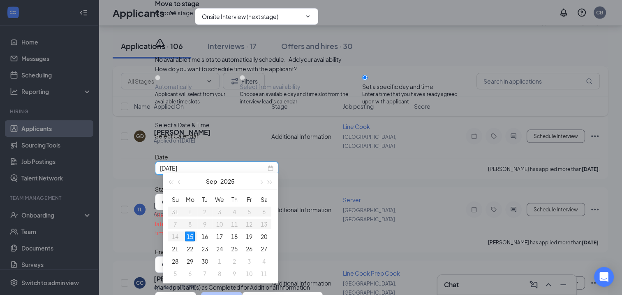
scroll to position [1730, 0]
type input "Sep 16, 2025"
click at [202, 238] on div "16" at bounding box center [205, 236] width 10 height 10
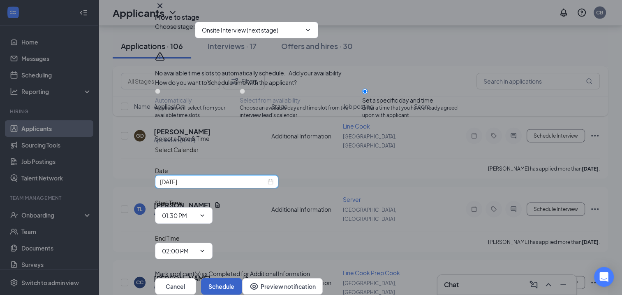
click at [242, 278] on button "Schedule" at bounding box center [221, 286] width 41 height 16
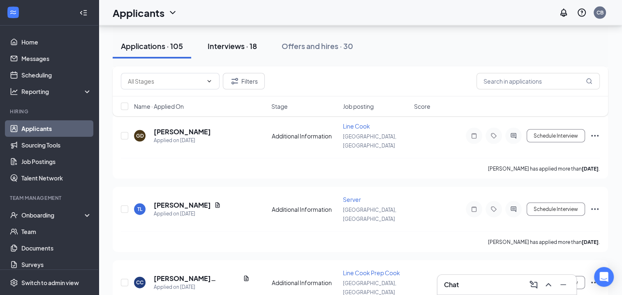
click at [248, 46] on div "Interviews · 18" at bounding box center [232, 46] width 49 height 10
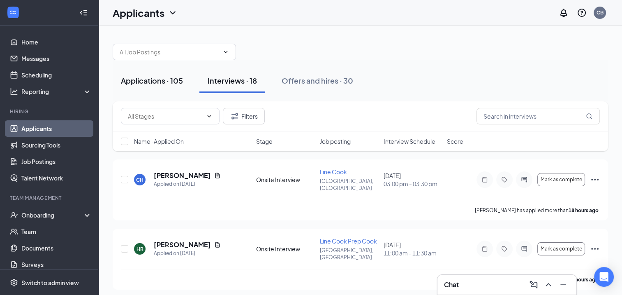
click at [166, 81] on div "Applications · 105" at bounding box center [152, 80] width 62 height 10
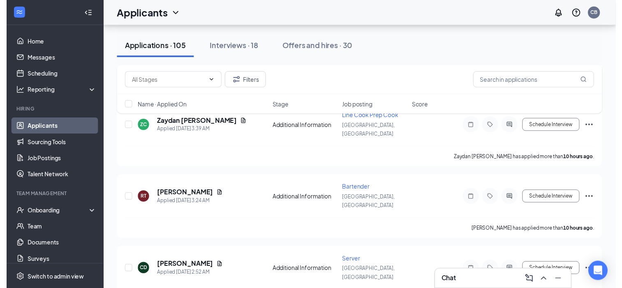
scroll to position [275, 0]
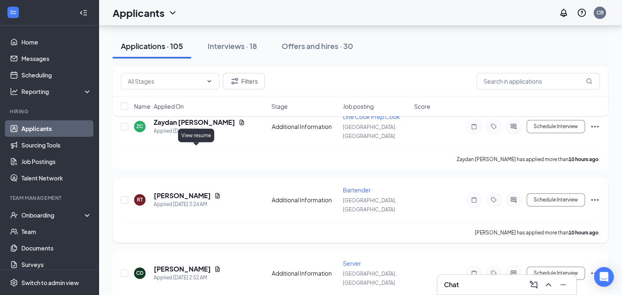
click at [214, 192] on icon "Document" at bounding box center [217, 195] width 7 height 7
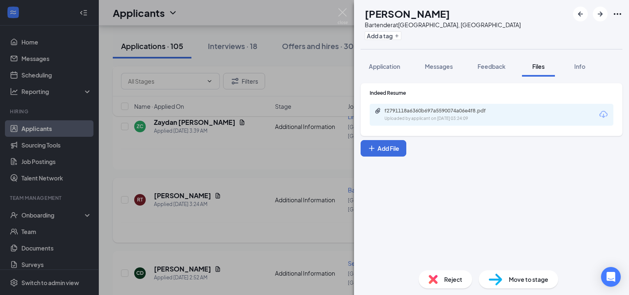
click at [196, 150] on div "RT ryan turney Bartender at Russellville, AR Add a tag Application Messages Fee…" at bounding box center [314, 147] width 629 height 295
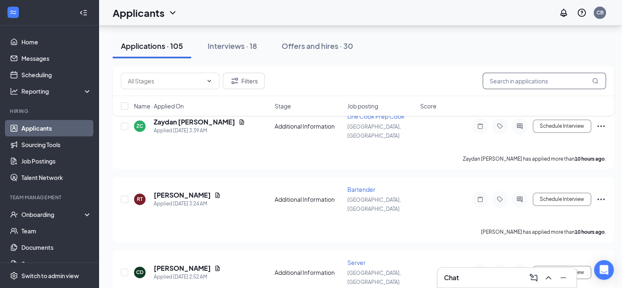
click at [514, 79] on input "text" at bounding box center [544, 81] width 123 height 16
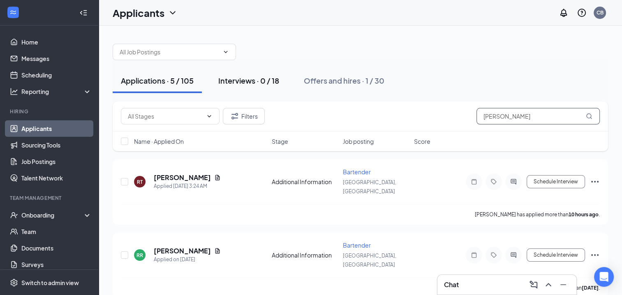
type input "ryan"
click at [276, 75] on div "Interviews · 0 / 18" at bounding box center [248, 80] width 61 height 10
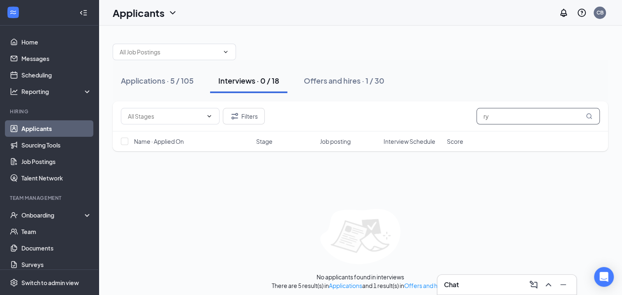
type input "r"
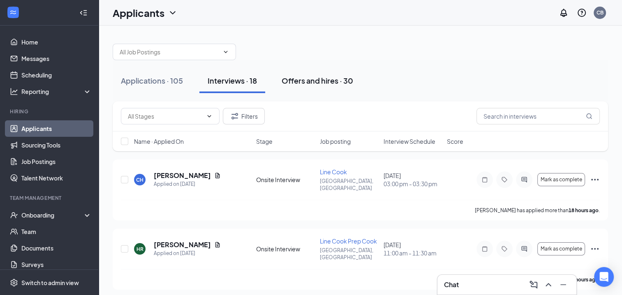
click at [331, 81] on div "Offers and hires · 30" at bounding box center [318, 80] width 72 height 10
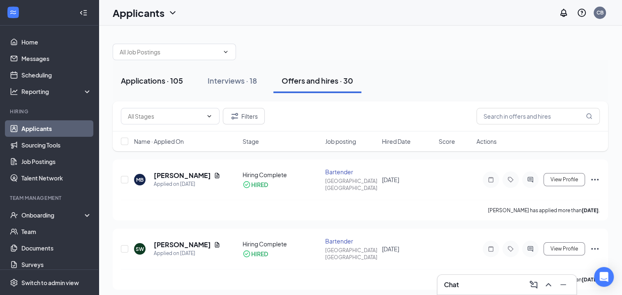
click at [183, 84] on div "Applications · 105" at bounding box center [152, 80] width 62 height 10
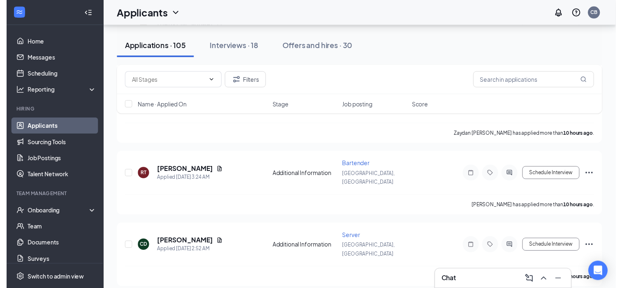
scroll to position [245, 0]
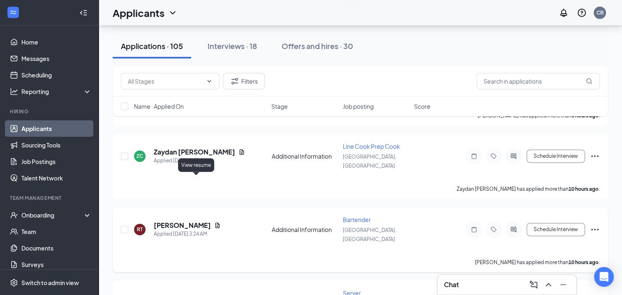
click at [216, 222] on icon "Document" at bounding box center [218, 224] width 5 height 5
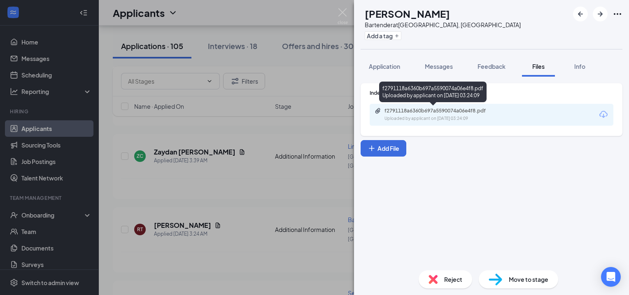
click at [458, 112] on div "f2791118a6360b697a5590074a06e4f8.pdf" at bounding box center [441, 110] width 115 height 7
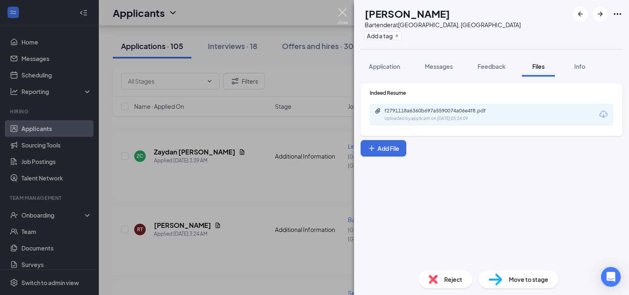
click at [344, 13] on img at bounding box center [342, 16] width 10 height 16
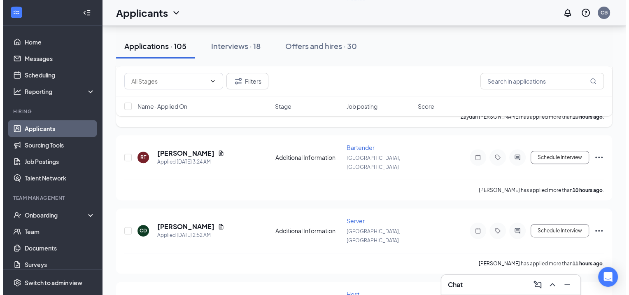
scroll to position [318, 0]
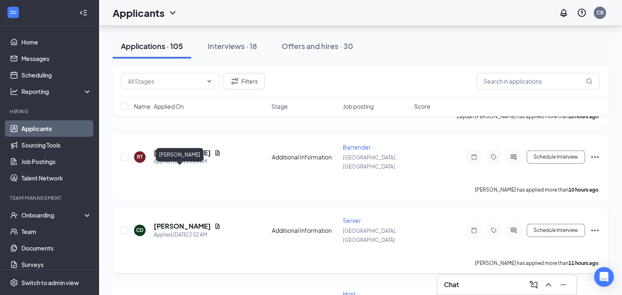
click at [181, 221] on h5 "[PERSON_NAME]" at bounding box center [182, 225] width 57 height 9
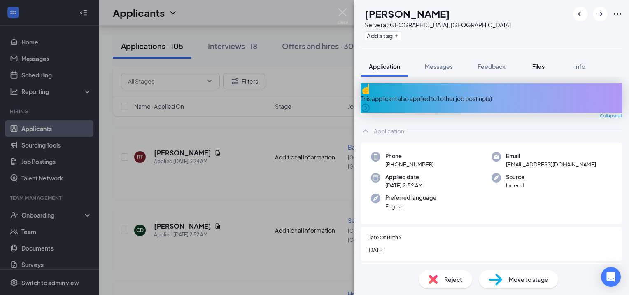
click at [546, 63] on div "Files" at bounding box center [538, 66] width 16 height 8
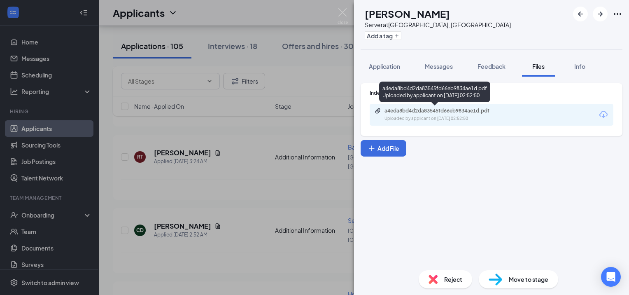
click at [410, 115] on div "Uploaded by applicant on Sep 15, 2025 at 02:52:50" at bounding box center [445, 118] width 123 height 7
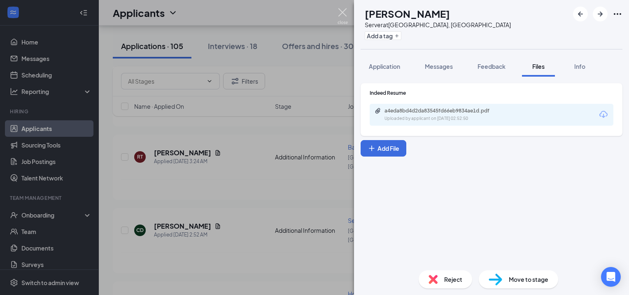
click at [342, 9] on img at bounding box center [342, 16] width 10 height 16
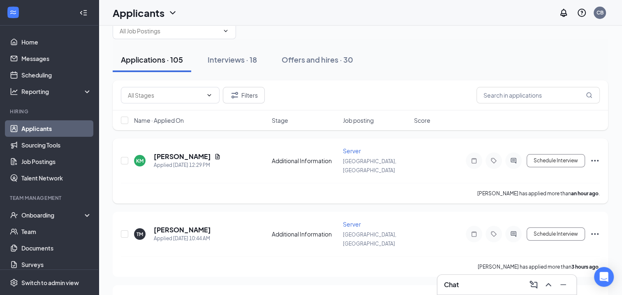
scroll to position [21, 0]
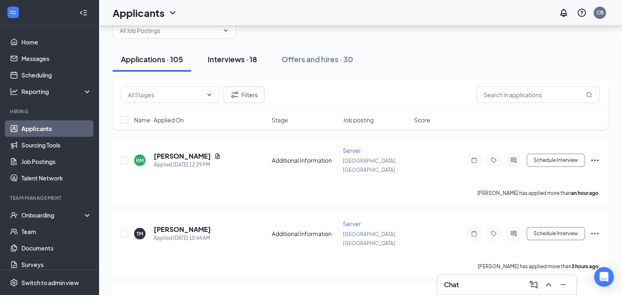
click at [232, 58] on div "Interviews · 18" at bounding box center [232, 59] width 49 height 10
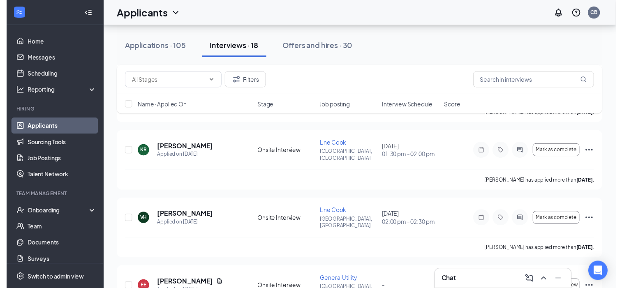
scroll to position [789, 0]
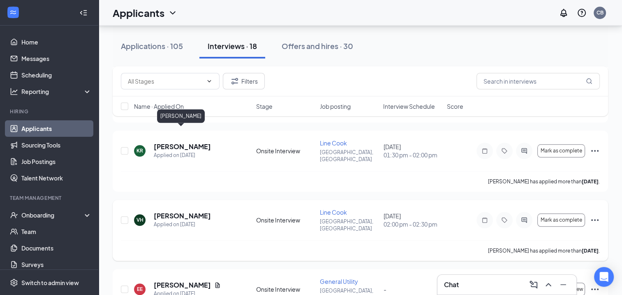
click at [187, 211] on h5 "[PERSON_NAME]" at bounding box center [182, 215] width 57 height 9
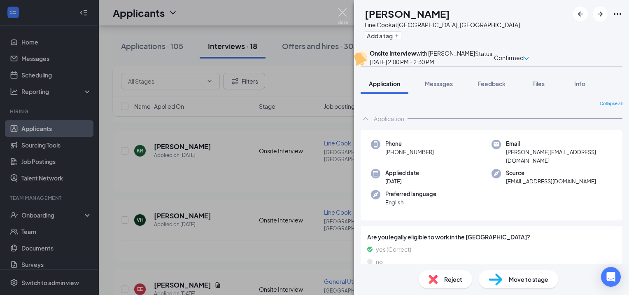
click at [342, 12] on img at bounding box center [342, 16] width 10 height 16
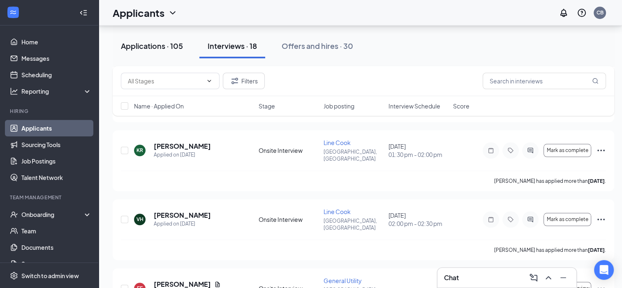
click at [169, 46] on div "Applications · 105" at bounding box center [152, 46] width 62 height 10
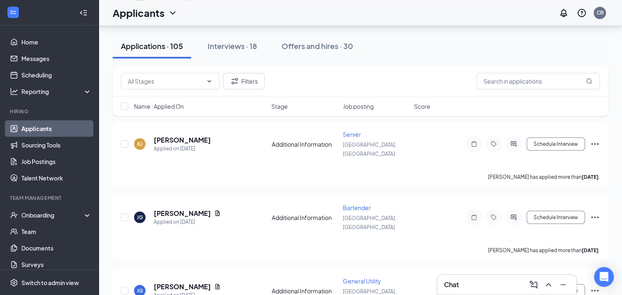
scroll to position [1430, 0]
click at [322, 94] on div "Filters" at bounding box center [361, 81] width 496 height 30
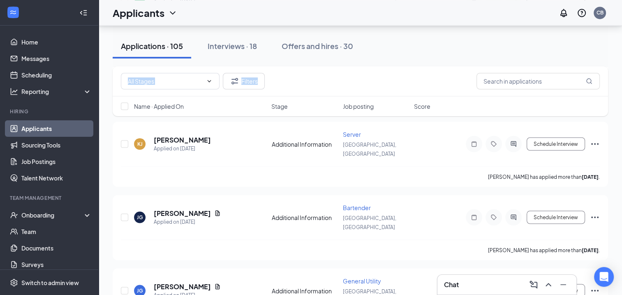
click at [367, 64] on div "Applications · 105 Interviews · 18 Offers and hires · 30" at bounding box center [361, 46] width 496 height 41
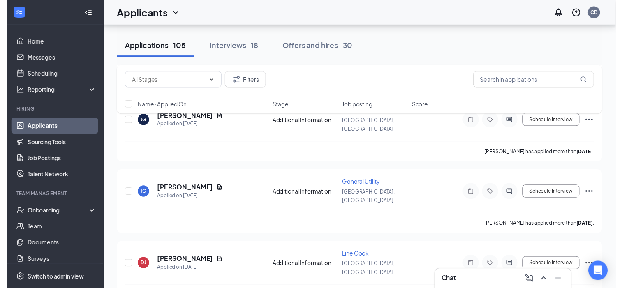
scroll to position [1525, 0]
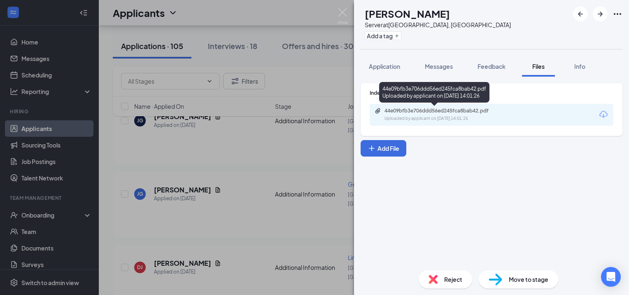
click at [413, 116] on div "Uploaded by applicant on Sep 13, 2025 at 14:01:26" at bounding box center [445, 118] width 123 height 7
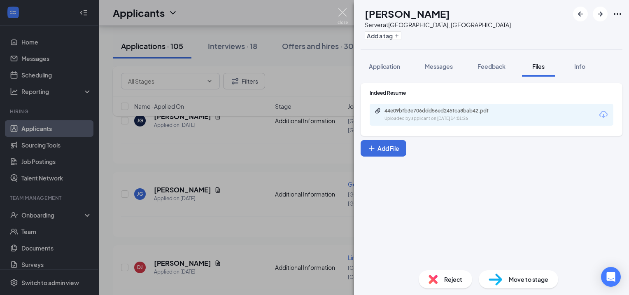
click at [343, 13] on img at bounding box center [342, 16] width 10 height 16
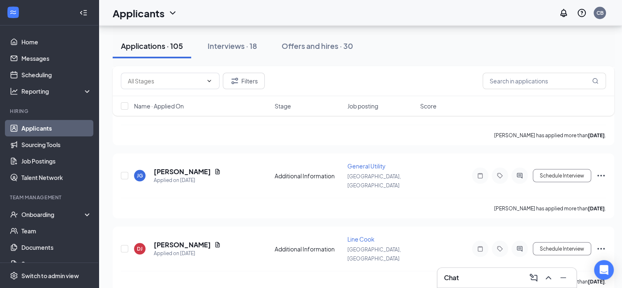
scroll to position [1545, 0]
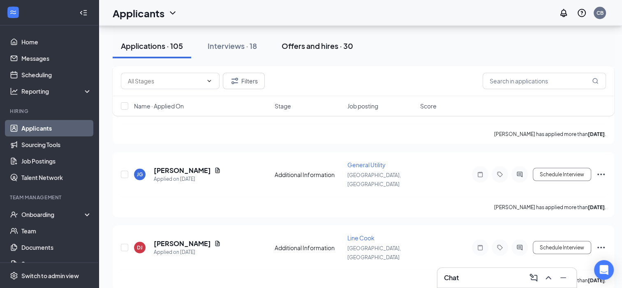
click at [326, 48] on div "Offers and hires · 30" at bounding box center [318, 46] width 72 height 10
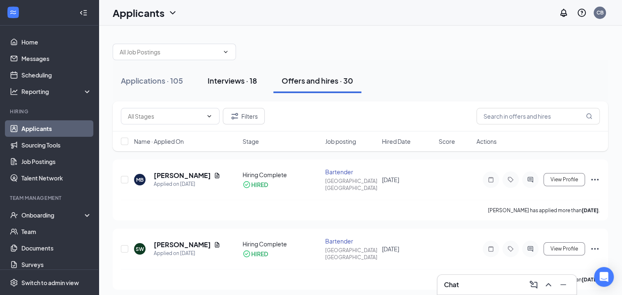
click at [253, 76] on div "Interviews · 18" at bounding box center [232, 80] width 49 height 10
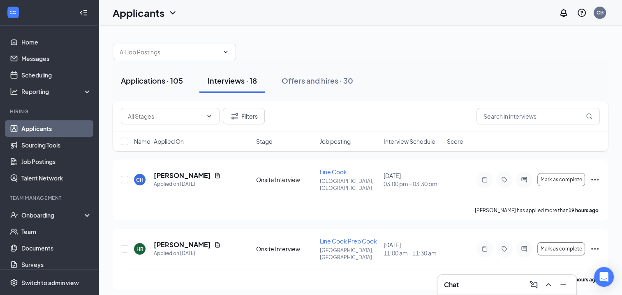
click at [161, 84] on div "Applications · 105" at bounding box center [152, 80] width 62 height 10
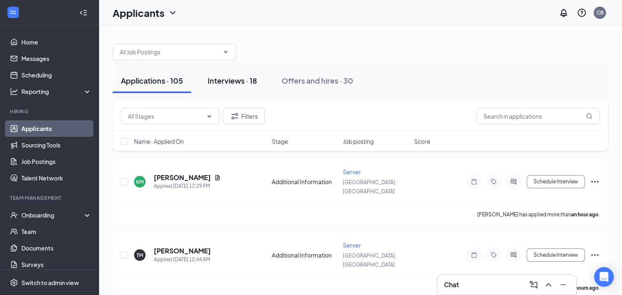
click at [240, 74] on button "Interviews · 18" at bounding box center [233, 80] width 66 height 25
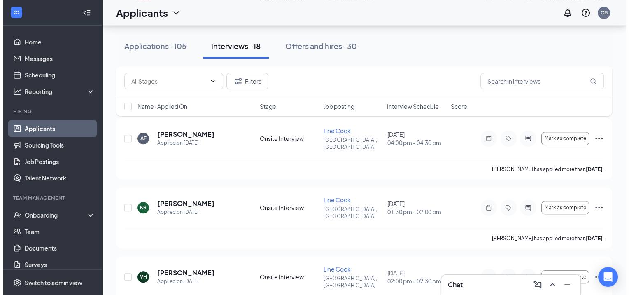
scroll to position [747, 0]
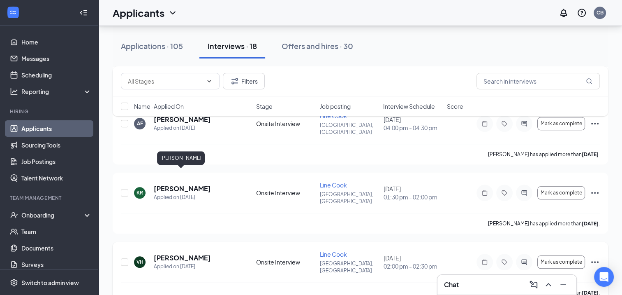
click at [188, 253] on h5 "[PERSON_NAME]" at bounding box center [182, 257] width 57 height 9
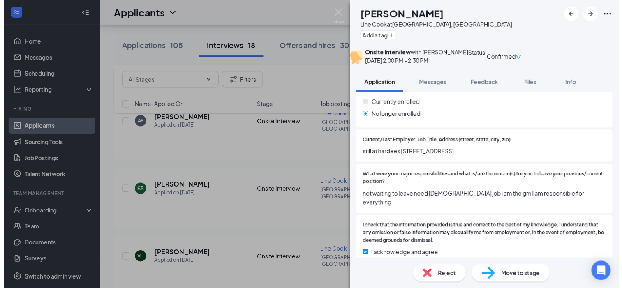
scroll to position [698, 0]
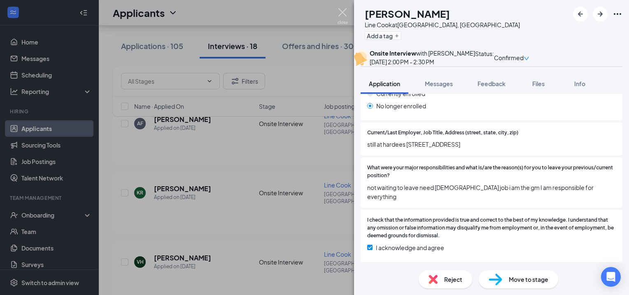
click at [341, 13] on img at bounding box center [342, 16] width 10 height 16
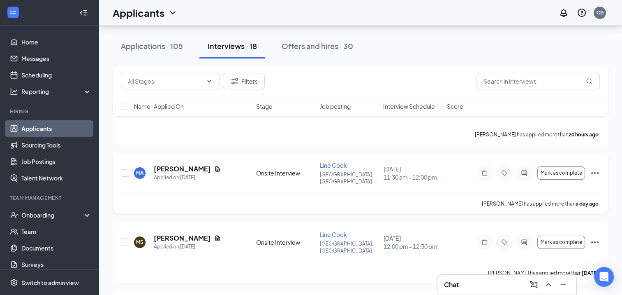
scroll to position [147, 0]
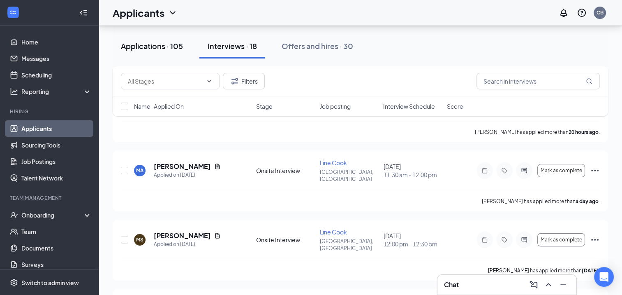
click at [182, 44] on div "Applications · 105" at bounding box center [152, 46] width 62 height 10
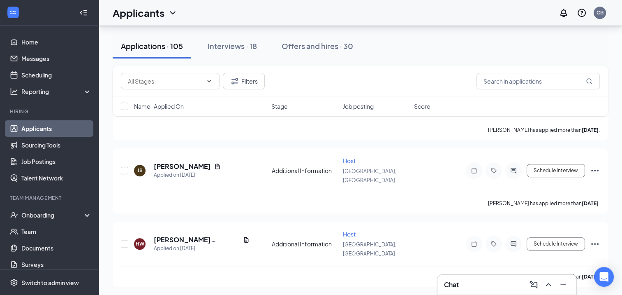
scroll to position [3746, 0]
click at [222, 46] on div "Interviews · 18" at bounding box center [232, 46] width 49 height 10
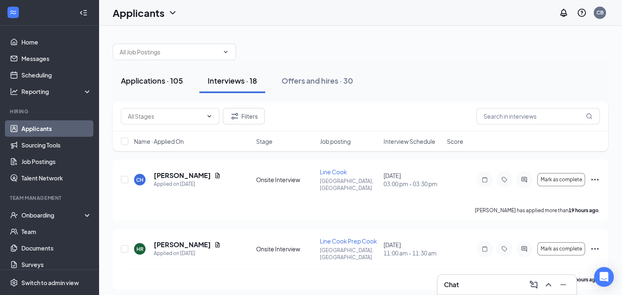
click at [171, 80] on div "Applications · 105" at bounding box center [152, 80] width 62 height 10
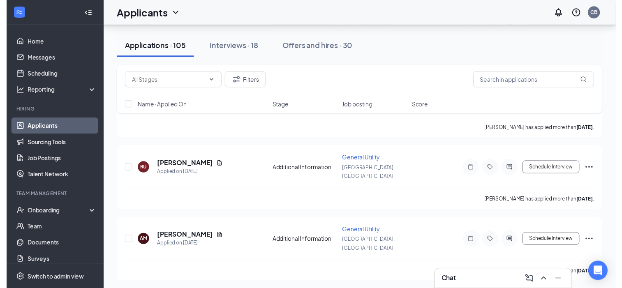
scroll to position [6514, 0]
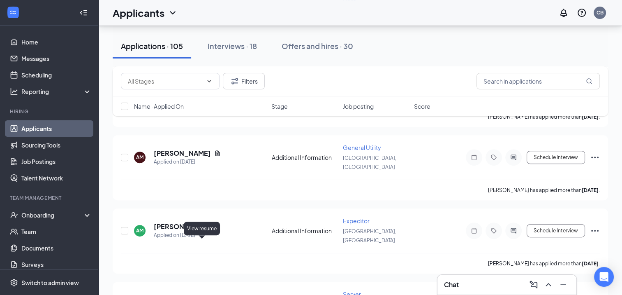
click at [202, 244] on div at bounding box center [311, 147] width 622 height 295
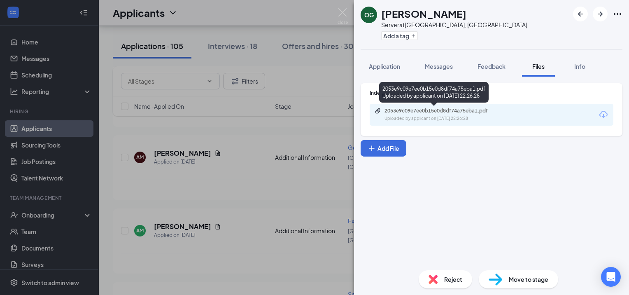
click at [421, 113] on div "2053e9c09e7ee0b15e0d8df74a75eba1.pdf" at bounding box center [441, 110] width 115 height 7
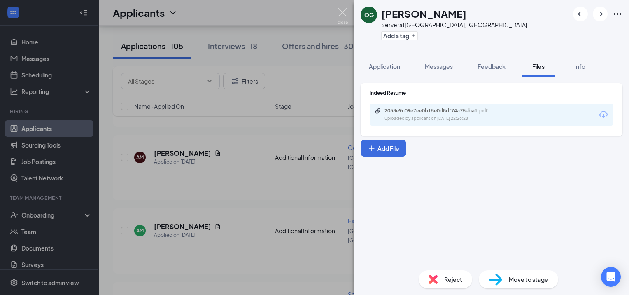
click at [341, 12] on img at bounding box center [342, 16] width 10 height 16
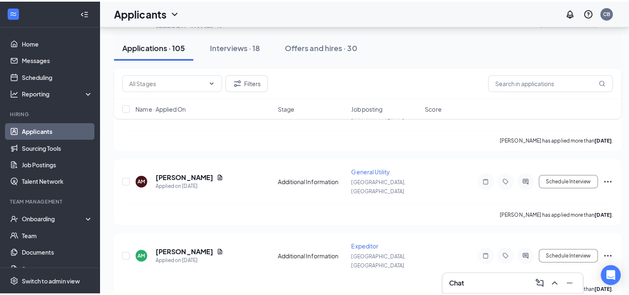
scroll to position [6492, 0]
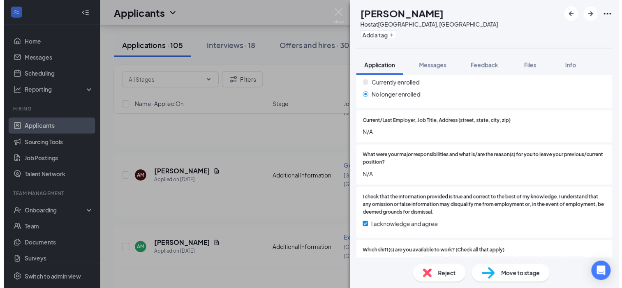
scroll to position [617, 0]
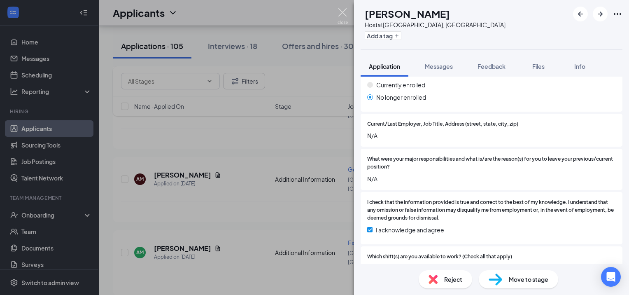
click at [341, 10] on img at bounding box center [342, 16] width 10 height 16
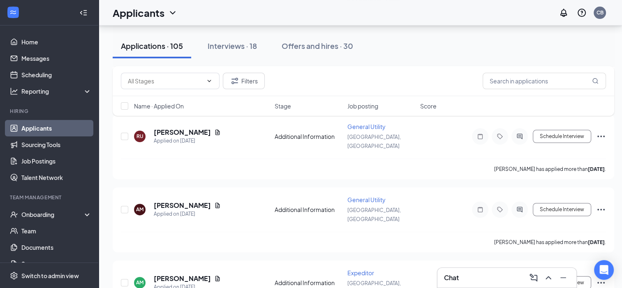
scroll to position [6461, 0]
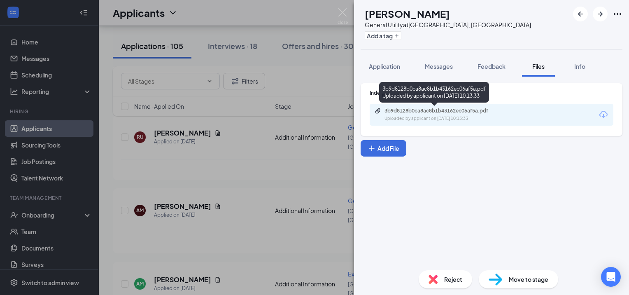
click at [424, 114] on div "3b9d8128b0ca8ac8b1b43162ec06af5a.pdf Uploaded by applicant on Sep 04, 2025 at 1…" at bounding box center [440, 114] width 133 height 14
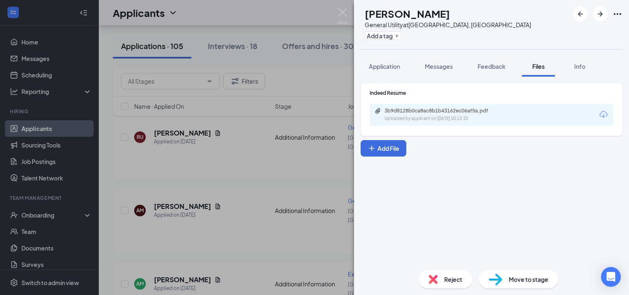
click at [346, 15] on img at bounding box center [342, 16] width 10 height 16
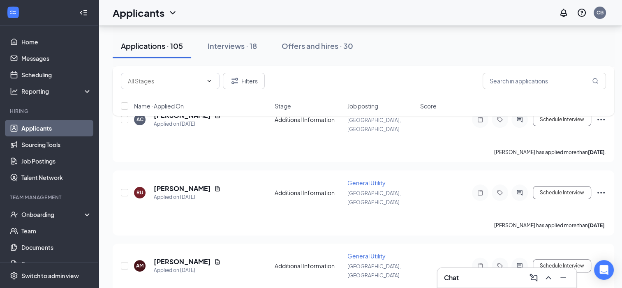
scroll to position [6401, 0]
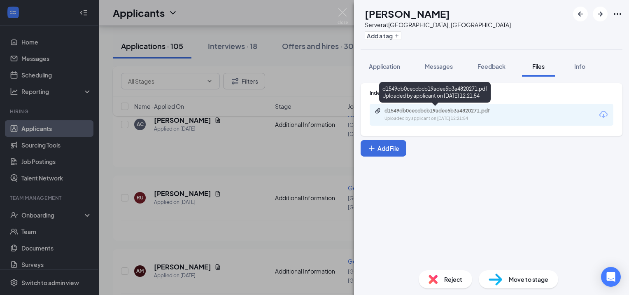
click at [454, 117] on div "Uploaded by applicant on Sep 04, 2025 at 12:21:54" at bounding box center [445, 118] width 123 height 7
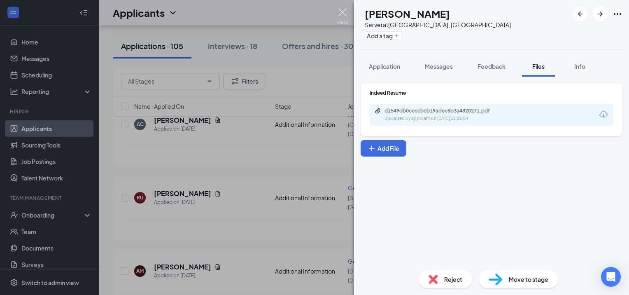
click at [340, 16] on img at bounding box center [342, 16] width 10 height 16
click at [340, 16] on div "Applicants CB" at bounding box center [364, 13] width 530 height 26
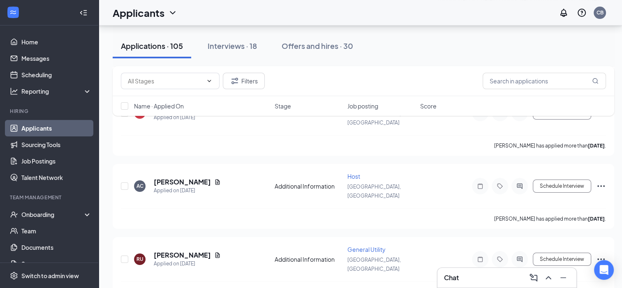
scroll to position [6336, 0]
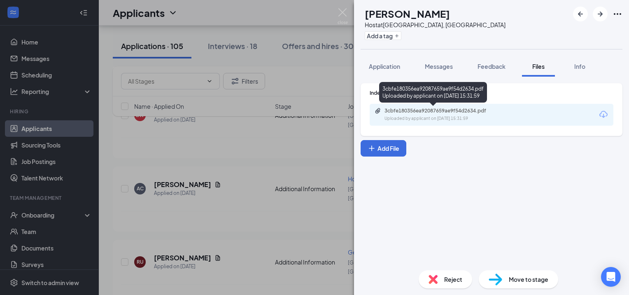
click at [389, 111] on div "3cbfe180356ea92087659ae9f54d2634.pdf" at bounding box center [441, 110] width 115 height 7
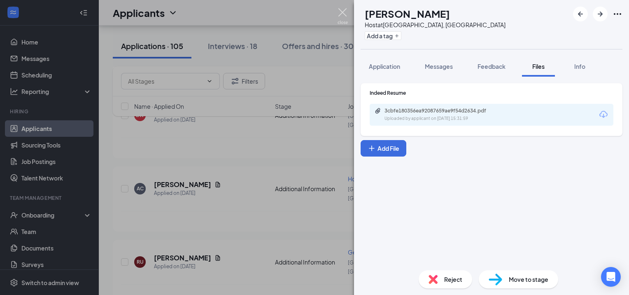
click at [339, 15] on img at bounding box center [342, 16] width 10 height 16
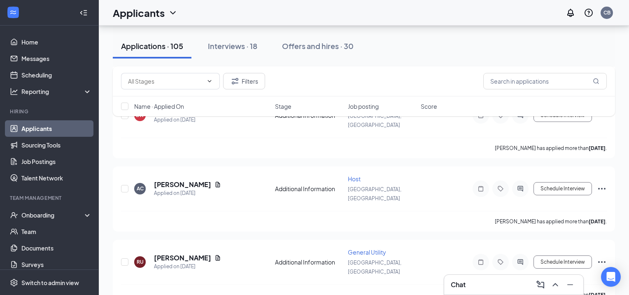
click at [339, 15] on div "Applicants CB" at bounding box center [364, 13] width 530 height 26
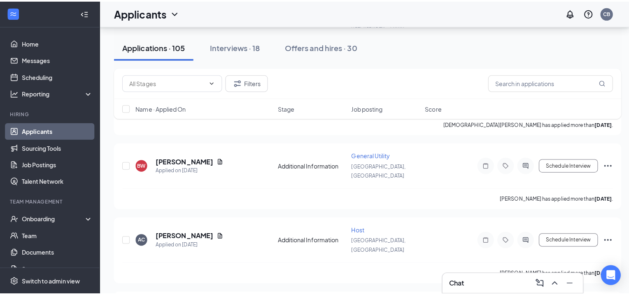
scroll to position [6289, 0]
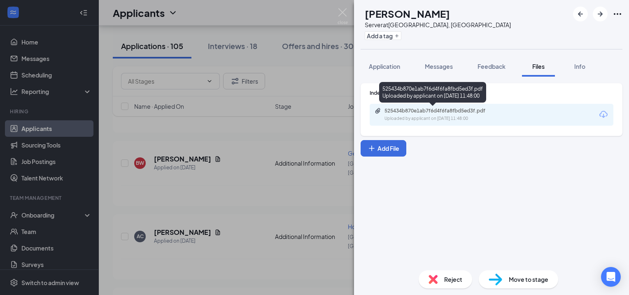
click at [434, 108] on div "525434b870e1ab7f6d4f6fa8fbd5ed3f.pdf" at bounding box center [441, 110] width 115 height 7
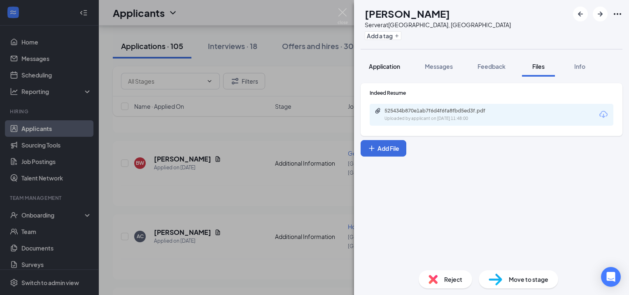
click at [383, 62] on div "Application" at bounding box center [384, 66] width 31 height 8
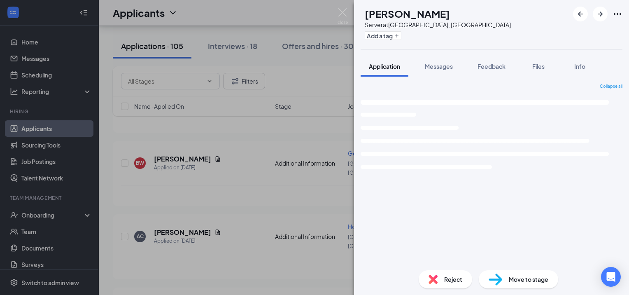
click at [383, 62] on div "Application" at bounding box center [384, 66] width 31 height 8
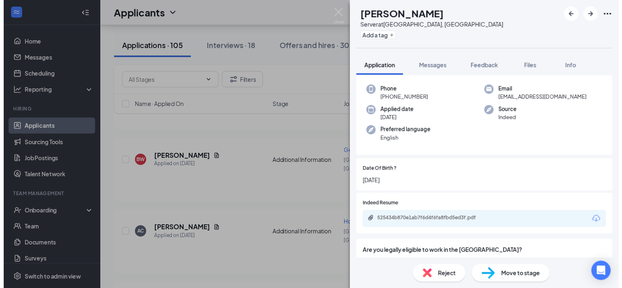
scroll to position [36, 0]
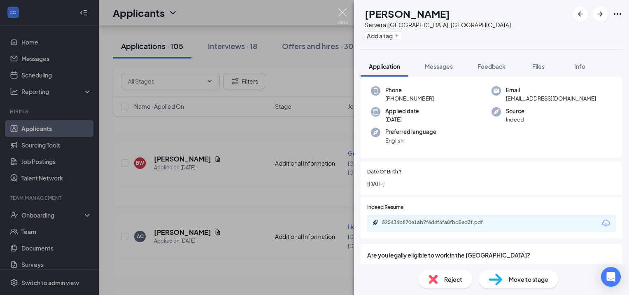
click at [344, 9] on img at bounding box center [342, 16] width 10 height 16
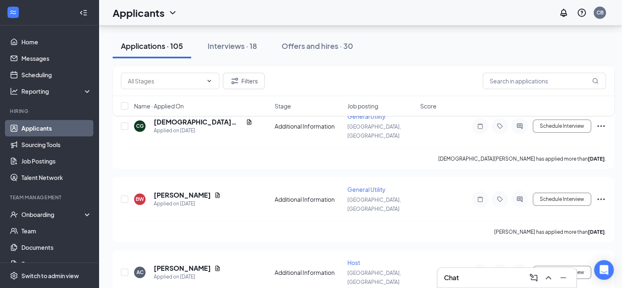
scroll to position [6252, 0]
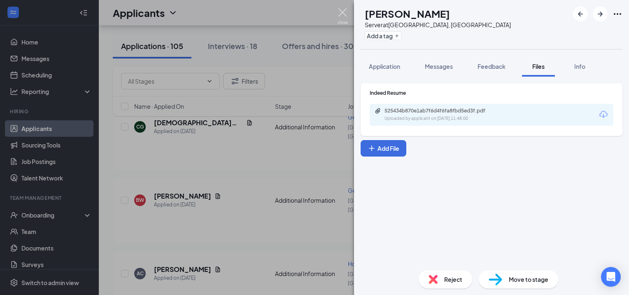
click at [342, 14] on img at bounding box center [342, 16] width 10 height 16
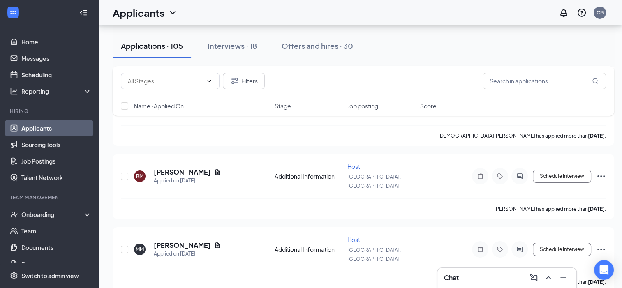
scroll to position [5981, 0]
click at [227, 43] on div "Interviews · 18" at bounding box center [232, 46] width 49 height 10
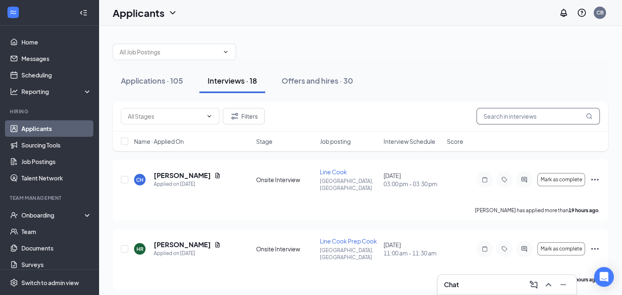
click at [510, 110] on input "text" at bounding box center [538, 116] width 123 height 16
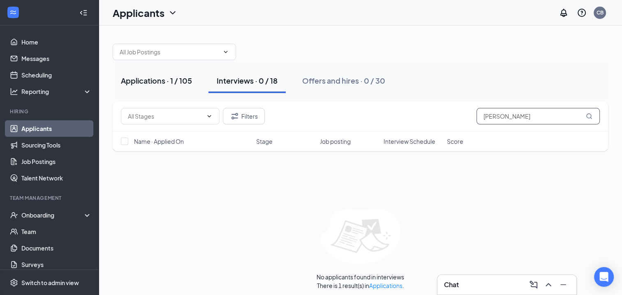
type input "john"
click at [181, 74] on button "Applications · 1 / 105" at bounding box center [157, 80] width 88 height 25
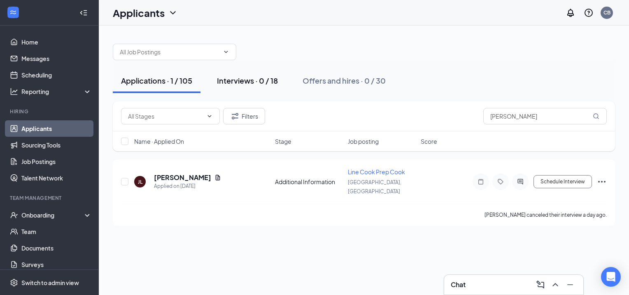
click at [250, 84] on div "Interviews · 0 / 18" at bounding box center [247, 80] width 61 height 10
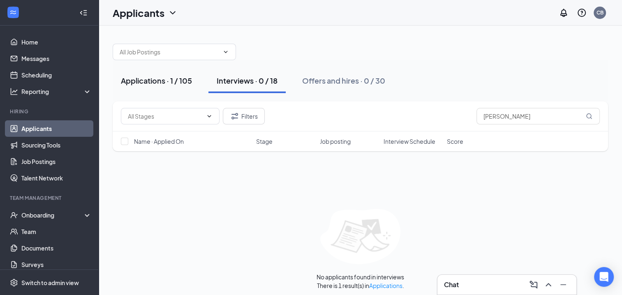
click at [174, 79] on div "Applications · 1 / 105" at bounding box center [156, 80] width 71 height 10
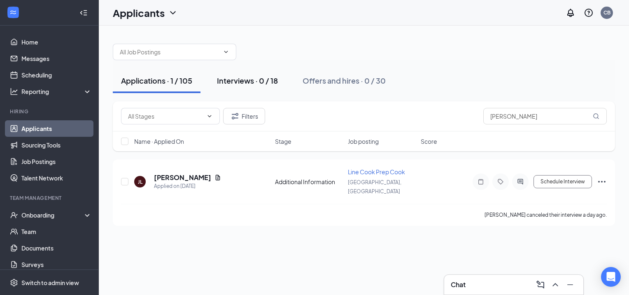
click at [222, 75] on div "Interviews · 0 / 18" at bounding box center [247, 80] width 61 height 10
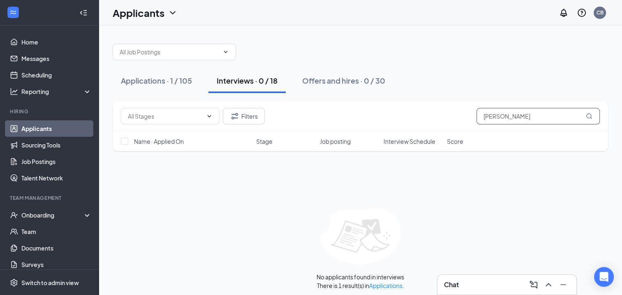
click at [516, 112] on input "john" at bounding box center [538, 116] width 123 height 16
type input "j"
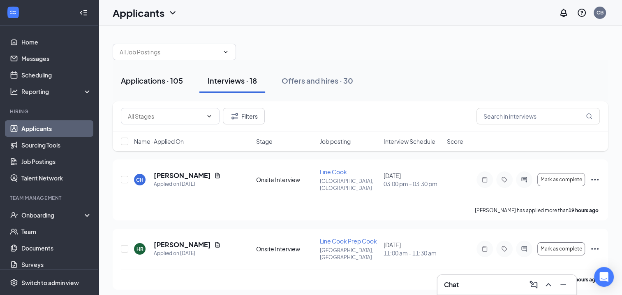
click at [173, 86] on button "Applications · 105" at bounding box center [152, 80] width 79 height 25
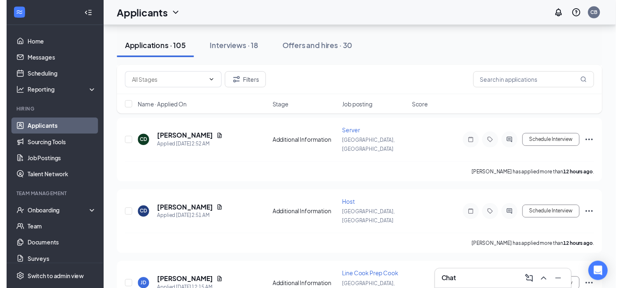
scroll to position [407, 0]
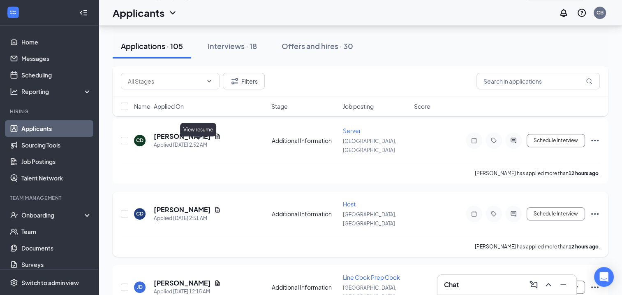
click at [214, 206] on icon "Document" at bounding box center [217, 209] width 7 height 7
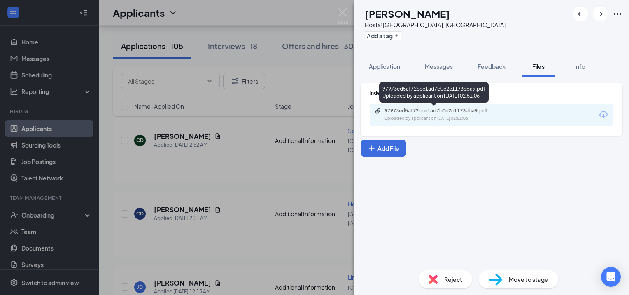
click at [430, 115] on div "Uploaded by applicant on Sep 15, 2025 at 02:51:06" at bounding box center [445, 118] width 123 height 7
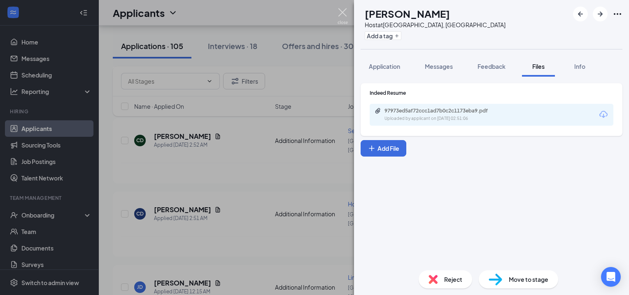
click at [341, 16] on img at bounding box center [342, 16] width 10 height 16
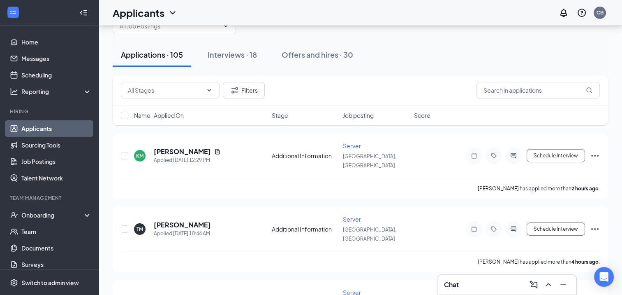
scroll to position [26, 0]
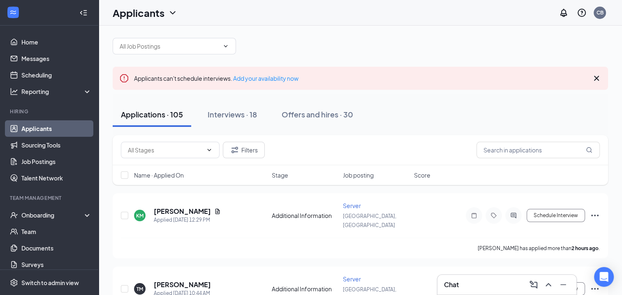
scroll to position [23, 0]
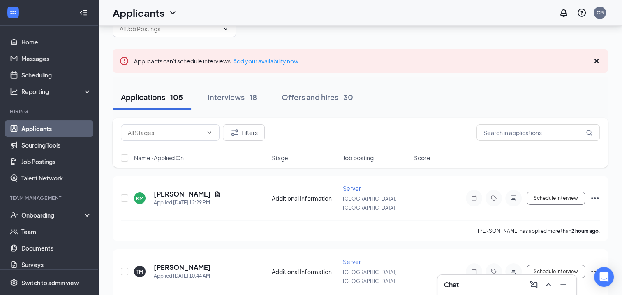
click at [281, 109] on div "Applications · 105 Interviews · 18 Offers and hires · 30" at bounding box center [361, 97] width 496 height 41
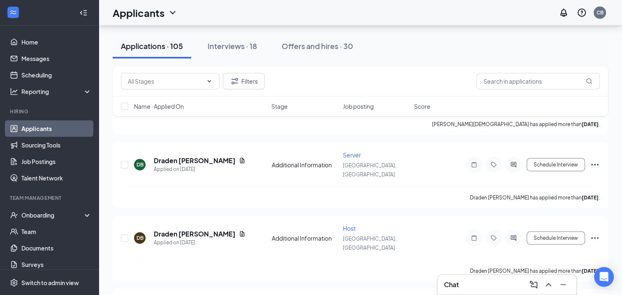
scroll to position [1961, 0]
click at [237, 48] on div "Interviews · 18" at bounding box center [232, 46] width 49 height 10
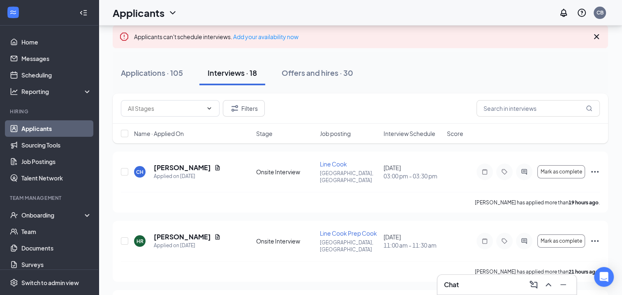
scroll to position [48, 0]
click at [163, 72] on div "Applications · 105" at bounding box center [152, 72] width 62 height 10
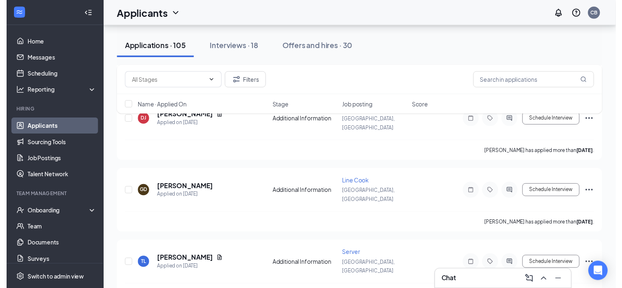
scroll to position [1716, 0]
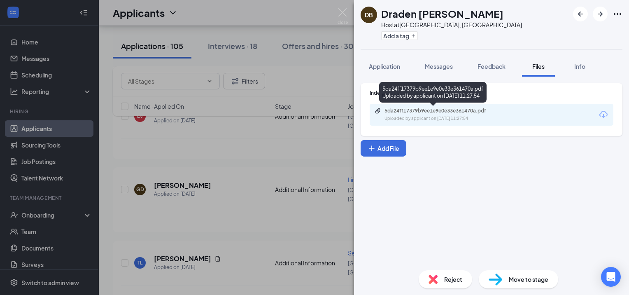
click at [438, 108] on div "5da24ff17379b9ee1e9e0e33e361470a.pdf" at bounding box center [441, 110] width 115 height 7
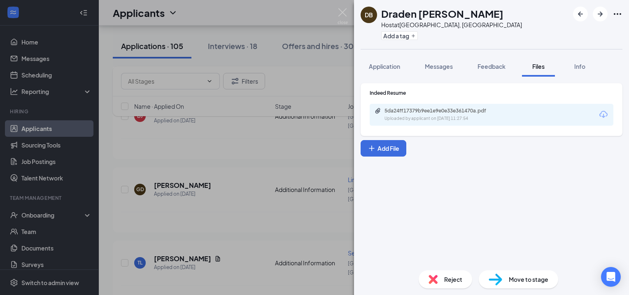
click at [259, 149] on div "DB Draden Baker Host at Russellville, AR Add a tag Application Messages Feedbac…" at bounding box center [314, 147] width 629 height 295
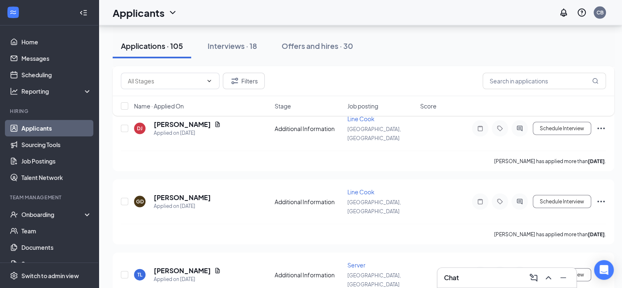
scroll to position [1705, 0]
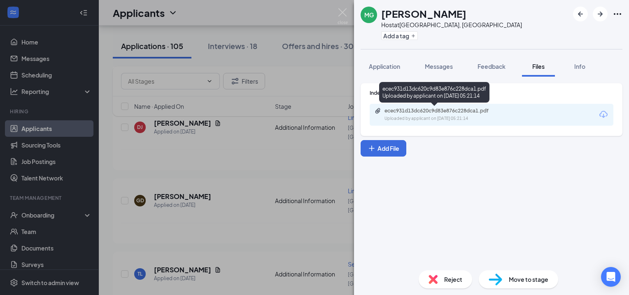
click at [463, 114] on div "ecec931d13dc620c9d83e876c228dca1.pdf Uploaded by applicant on Sep 13, 2025 at 0…" at bounding box center [440, 114] width 133 height 14
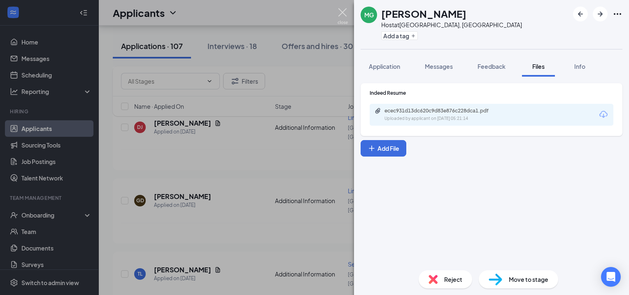
click at [341, 10] on img at bounding box center [342, 16] width 10 height 16
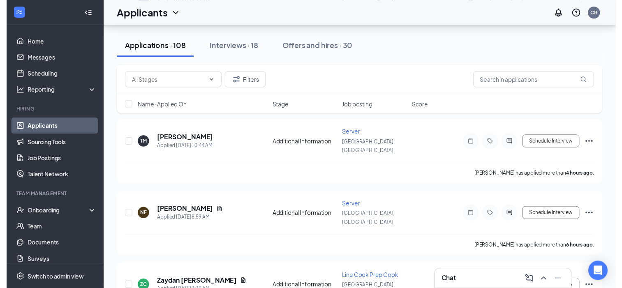
scroll to position [370, 0]
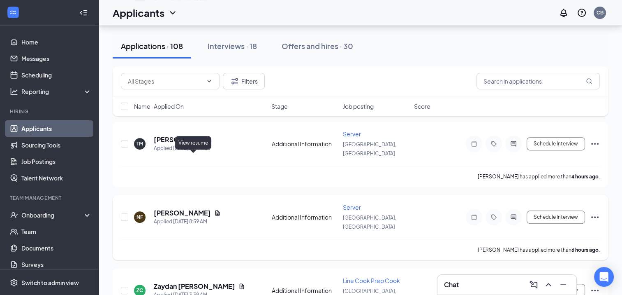
click at [216, 210] on icon "Document" at bounding box center [218, 212] width 5 height 5
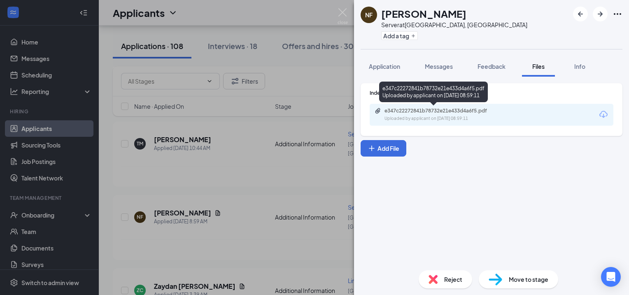
click at [469, 118] on div "Uploaded by applicant on Sep 15, 2025 at 08:59:11" at bounding box center [445, 118] width 123 height 7
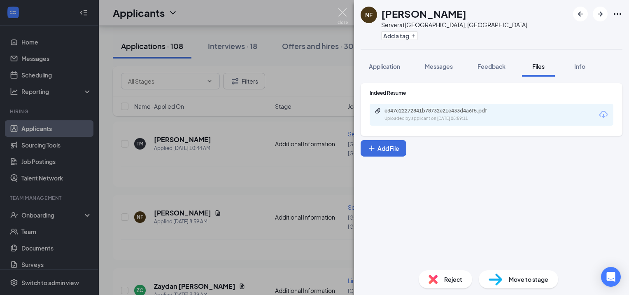
click at [339, 12] on img at bounding box center [342, 16] width 10 height 16
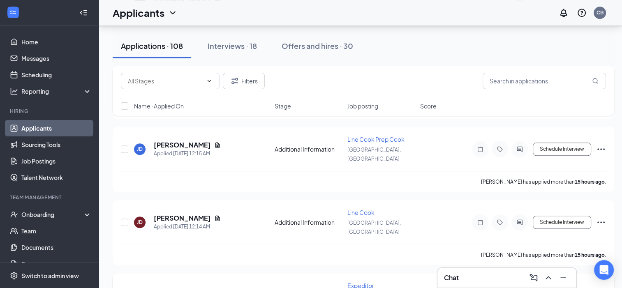
scroll to position [804, 0]
click at [260, 48] on button "Interviews · 18" at bounding box center [233, 46] width 66 height 25
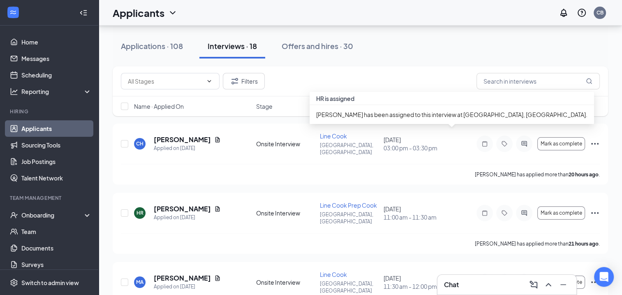
scroll to position [83, 0]
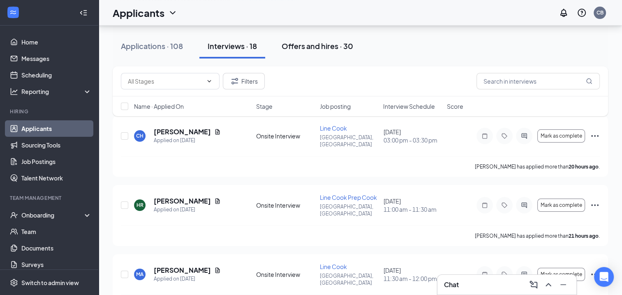
click at [330, 46] on div "Offers and hires · 30" at bounding box center [318, 46] width 72 height 10
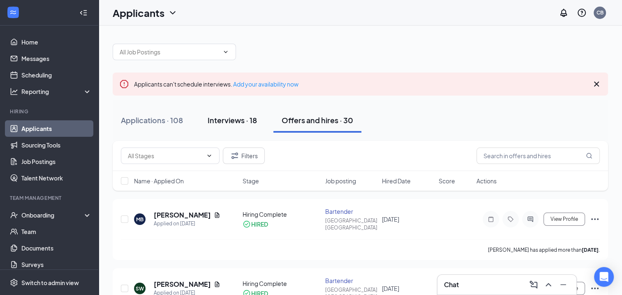
click at [242, 117] on div "Interviews · 18" at bounding box center [232, 120] width 49 height 10
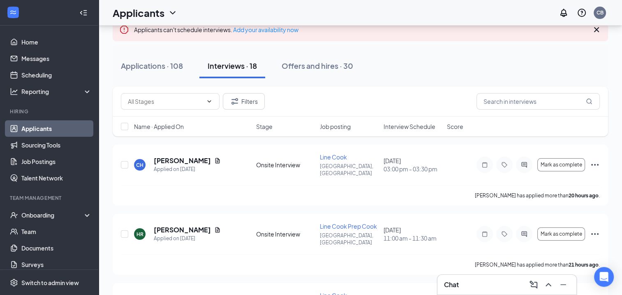
scroll to position [58, 0]
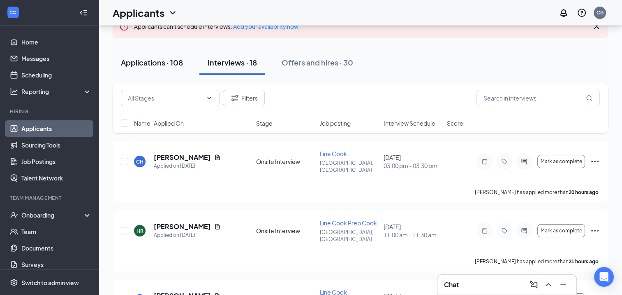
click at [185, 62] on button "Applications · 108" at bounding box center [152, 62] width 79 height 25
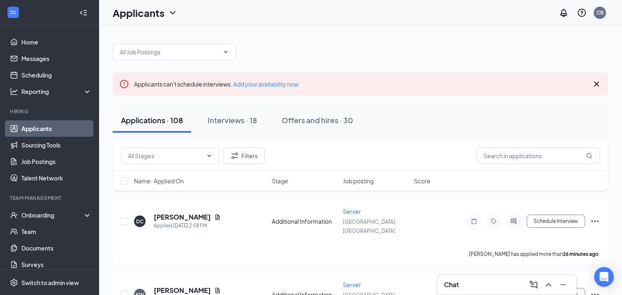
click at [599, 86] on icon "Cross" at bounding box center [597, 84] width 10 height 10
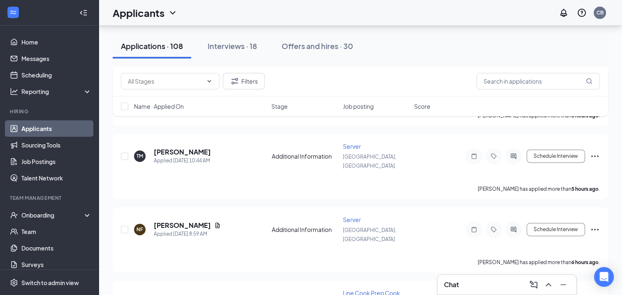
scroll to position [319, 0]
click at [248, 46] on div "Interviews · 18" at bounding box center [232, 46] width 49 height 10
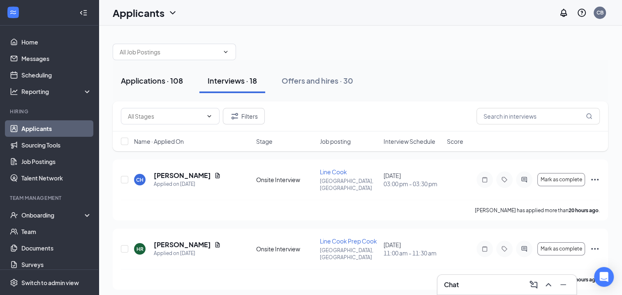
click at [145, 86] on button "Applications · 108" at bounding box center [152, 80] width 79 height 25
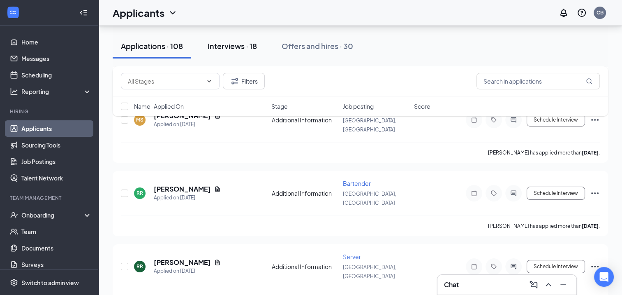
scroll to position [4612, 0]
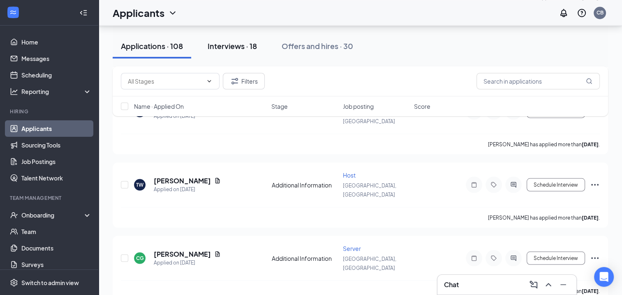
click at [242, 45] on div "Interviews · 18" at bounding box center [232, 46] width 49 height 10
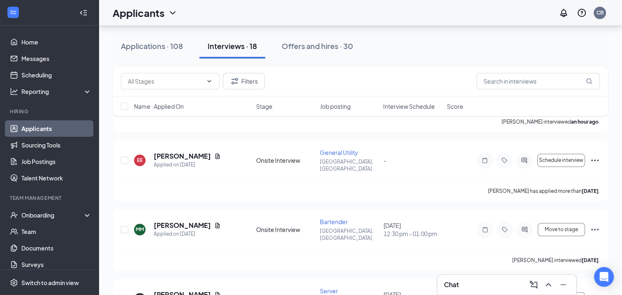
scroll to position [990, 0]
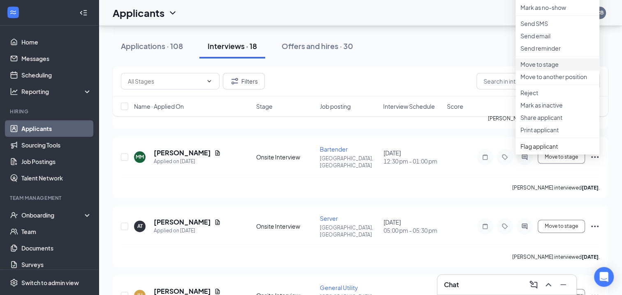
click at [543, 68] on p "Move to stage" at bounding box center [558, 64] width 74 height 8
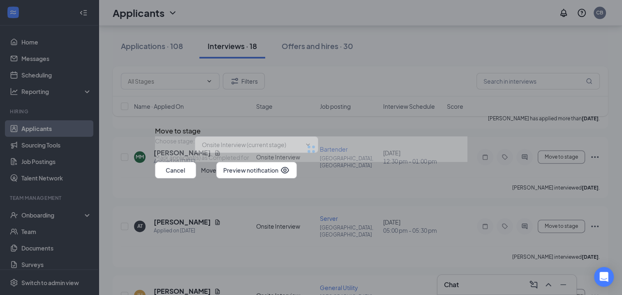
type input "Hiring Complete (final stage)"
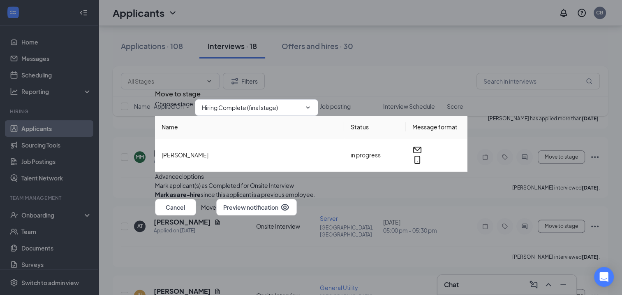
click at [216, 215] on button "Move" at bounding box center [208, 207] width 15 height 16
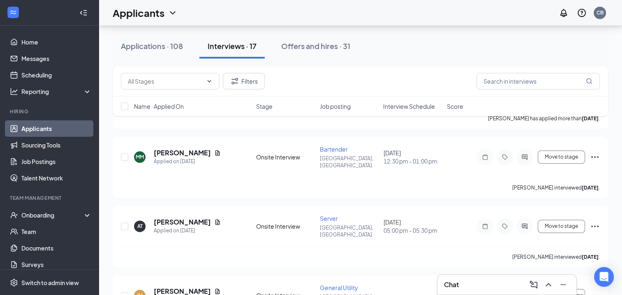
scroll to position [928, 0]
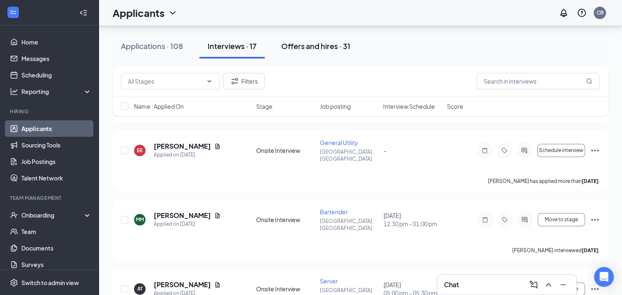
click at [317, 48] on div "Offers and hires · 31" at bounding box center [315, 46] width 69 height 10
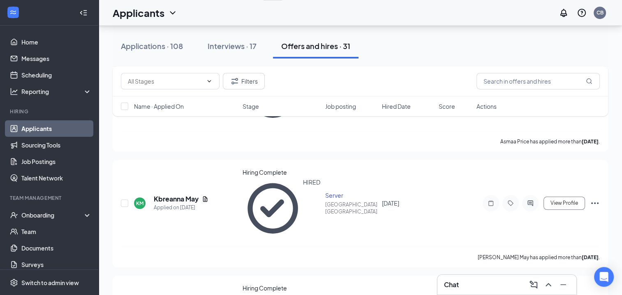
scroll to position [538, 0]
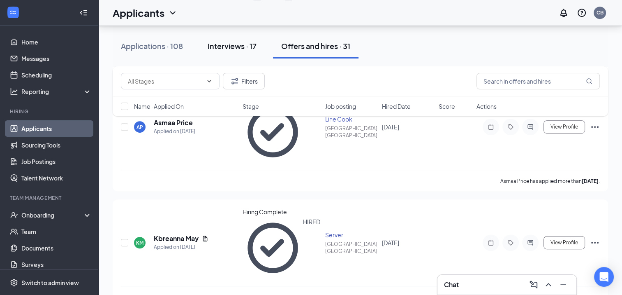
click at [225, 47] on div "Interviews · 17" at bounding box center [232, 46] width 49 height 10
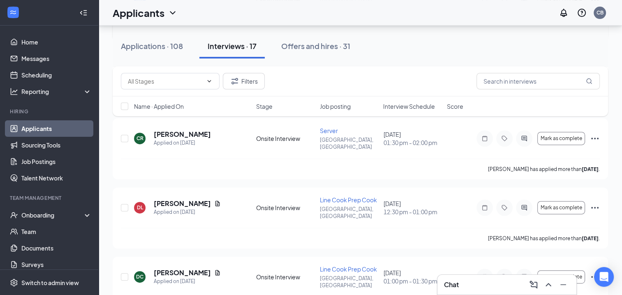
scroll to position [317, 0]
click at [163, 47] on div "Applications · 108" at bounding box center [152, 46] width 62 height 10
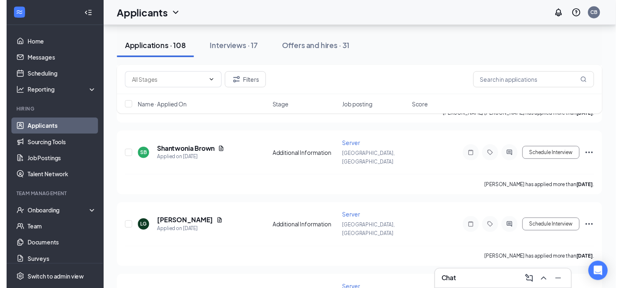
scroll to position [1495, 0]
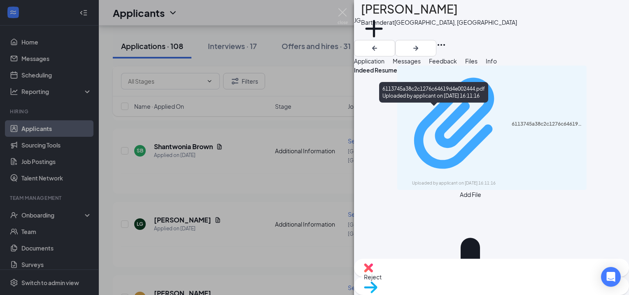
click at [412, 180] on div "Uploaded by applicant on [DATE] 16:11:16" at bounding box center [473, 183] width 123 height 7
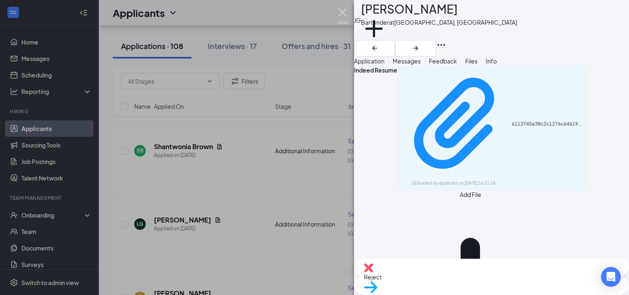
click at [341, 15] on img at bounding box center [342, 16] width 10 height 16
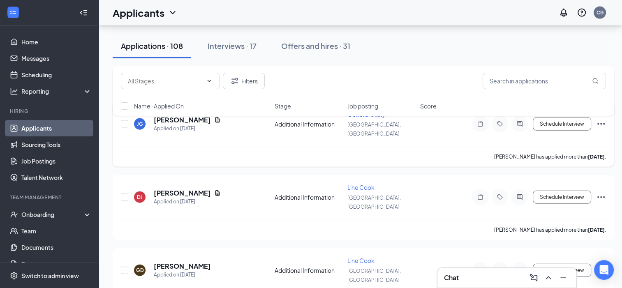
scroll to position [1815, 0]
click at [229, 43] on div "Interviews · 17" at bounding box center [232, 46] width 49 height 10
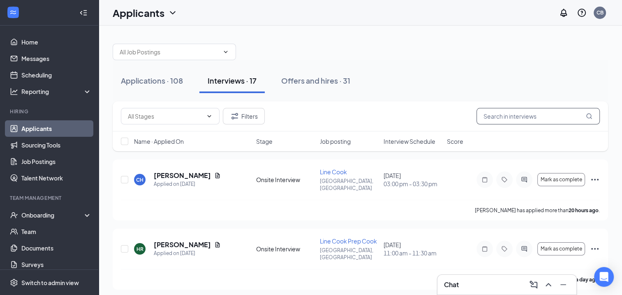
click at [510, 120] on input "text" at bounding box center [538, 116] width 123 height 16
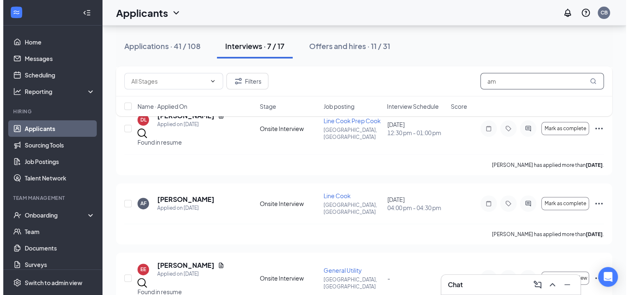
scroll to position [228, 0]
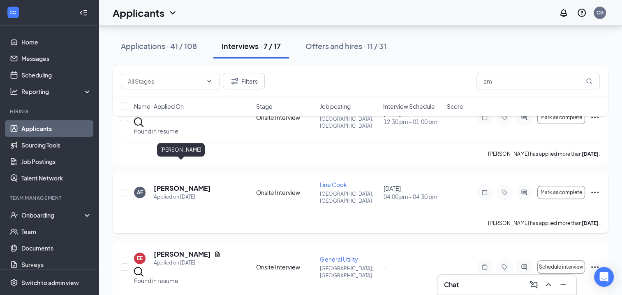
click at [183, 183] on h5 "[PERSON_NAME]" at bounding box center [182, 187] width 57 height 9
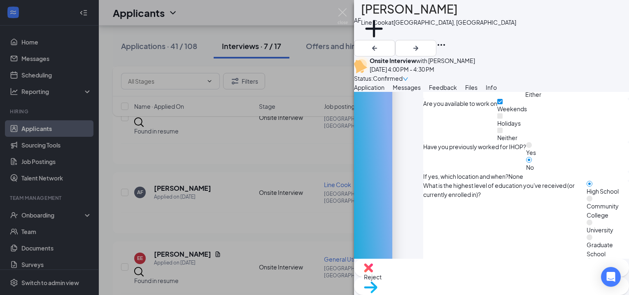
scroll to position [730, 0]
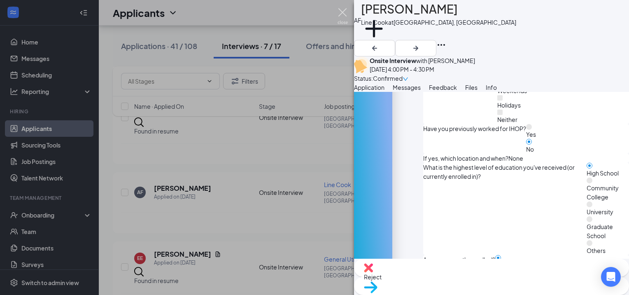
click at [341, 12] on img at bounding box center [342, 16] width 10 height 16
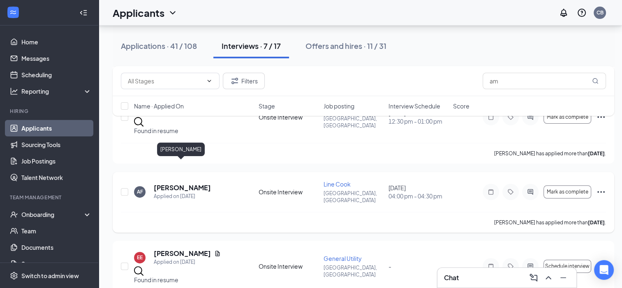
click at [196, 183] on h5 "[PERSON_NAME]" at bounding box center [182, 187] width 57 height 9
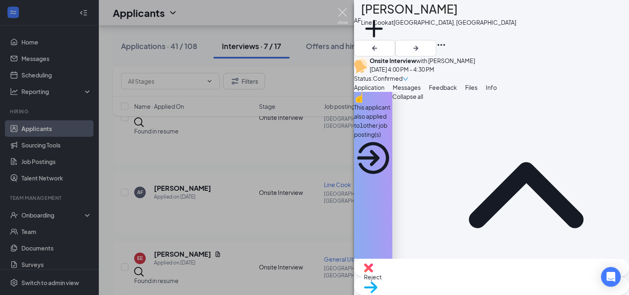
click at [342, 16] on img at bounding box center [342, 16] width 10 height 16
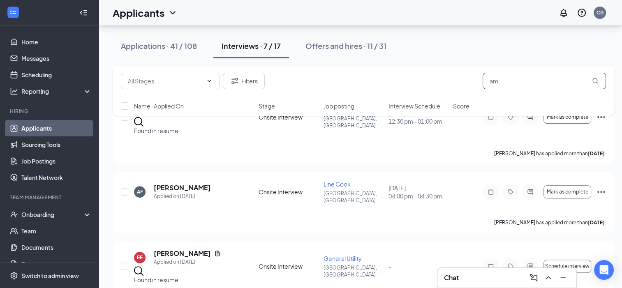
click at [511, 84] on input "am" at bounding box center [544, 81] width 123 height 16
type input "a"
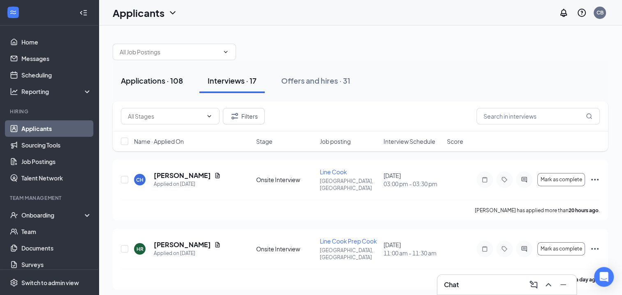
click at [173, 77] on div "Applications · 108" at bounding box center [152, 80] width 62 height 10
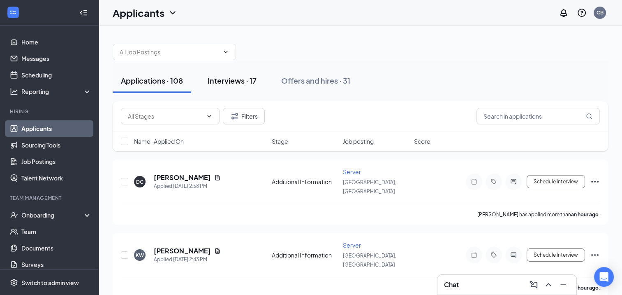
click at [234, 86] on button "Interviews · 17" at bounding box center [232, 80] width 65 height 25
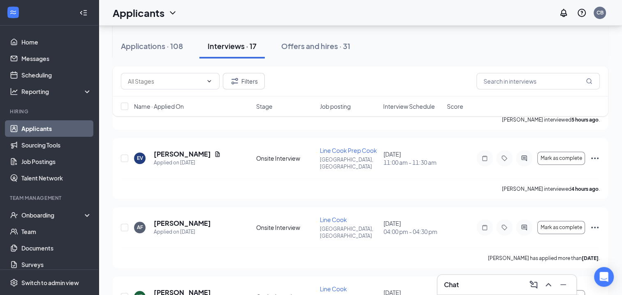
scroll to position [641, 0]
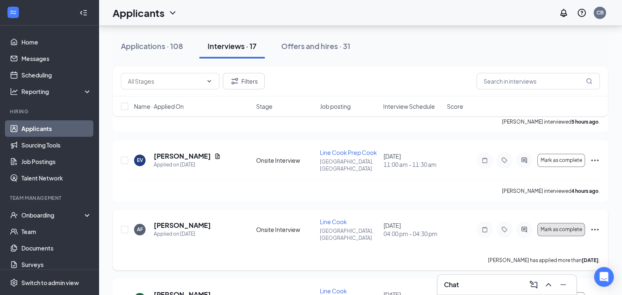
click at [564, 223] on button "Mark as complete" at bounding box center [562, 229] width 48 height 13
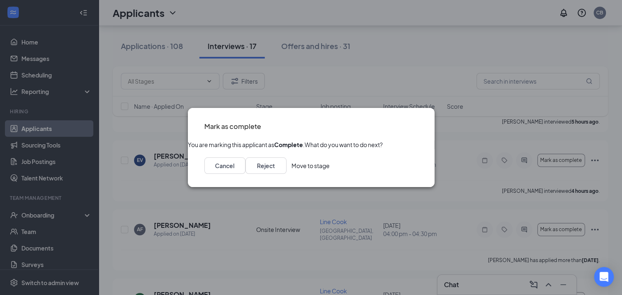
click at [330, 174] on button "Move to stage" at bounding box center [311, 165] width 38 height 16
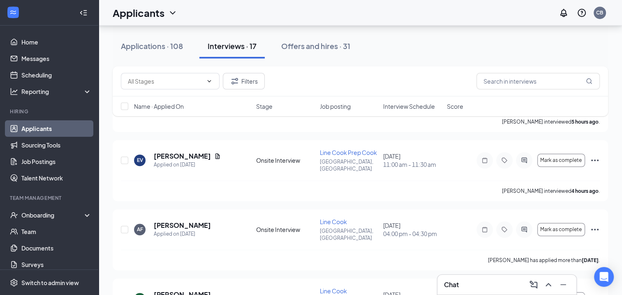
type input "Hiring Complete (final stage)"
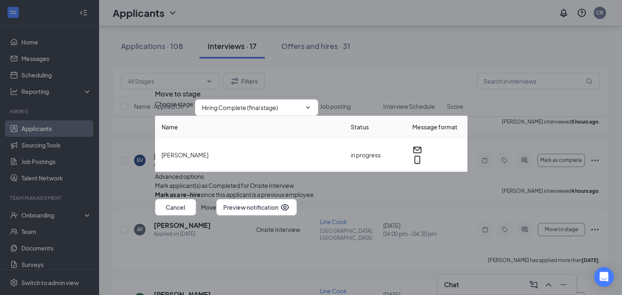
click at [216, 215] on button "Move" at bounding box center [208, 207] width 15 height 16
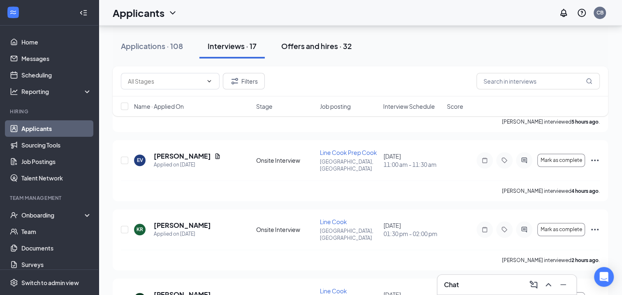
click at [310, 46] on div "Offers and hires · 32" at bounding box center [316, 46] width 71 height 10
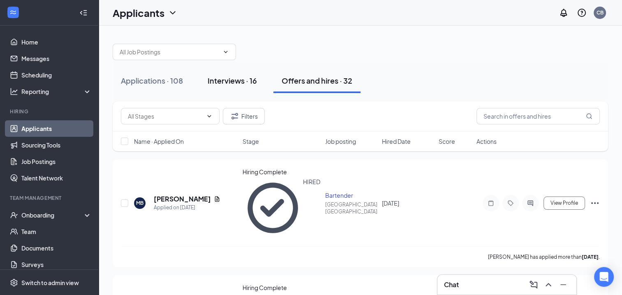
click at [249, 81] on div "Interviews · 16" at bounding box center [232, 80] width 49 height 10
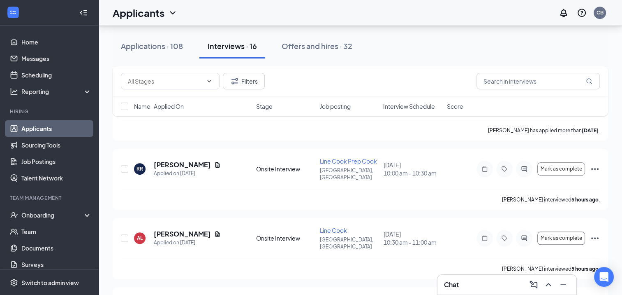
scroll to position [488, 0]
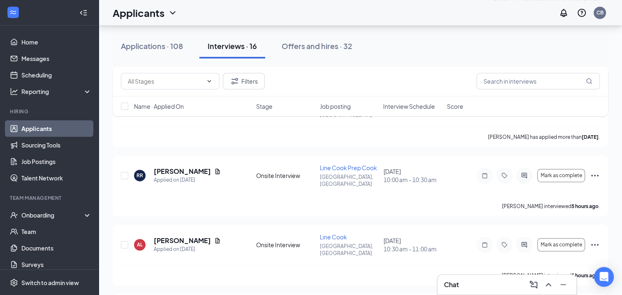
click at [360, 265] on div "[PERSON_NAME] interviewed 5 hours ago ." at bounding box center [360, 275] width 479 height 21
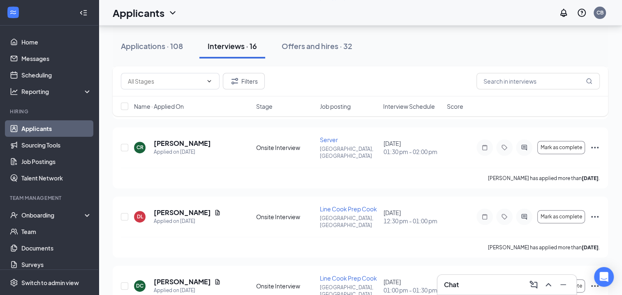
scroll to position [306, 0]
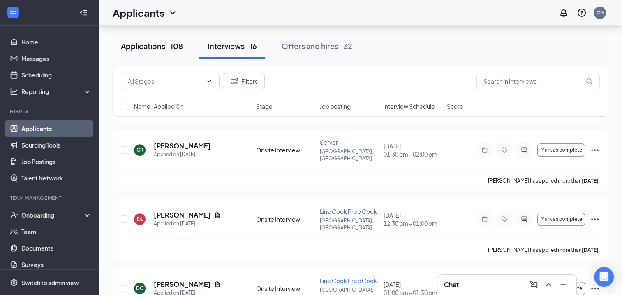
click at [144, 49] on div "Applications · 108" at bounding box center [152, 46] width 62 height 10
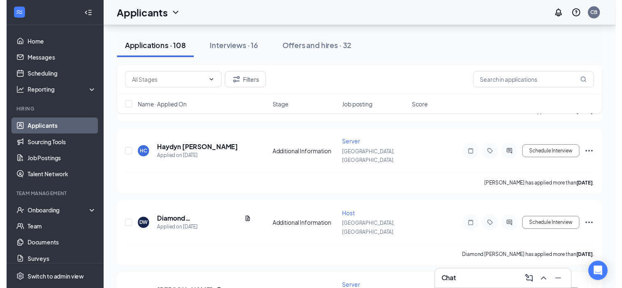
scroll to position [3003, 0]
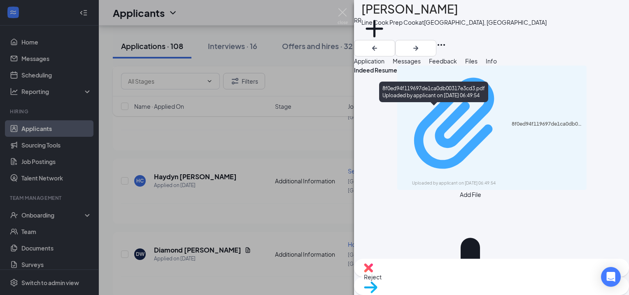
click at [511, 121] on div "8f0ed94f119697de1ca0db00317e3cd3.pdf" at bounding box center [546, 124] width 70 height 7
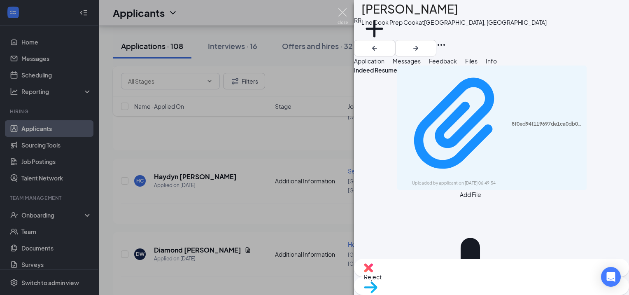
click at [341, 14] on img at bounding box center [342, 16] width 10 height 16
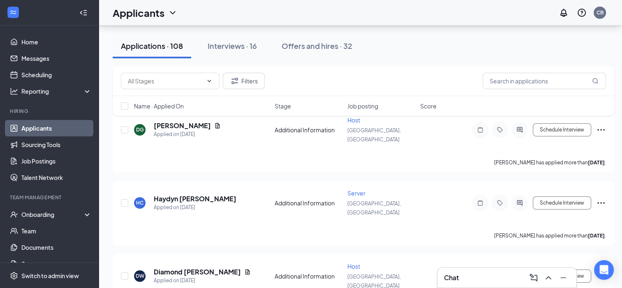
scroll to position [2980, 0]
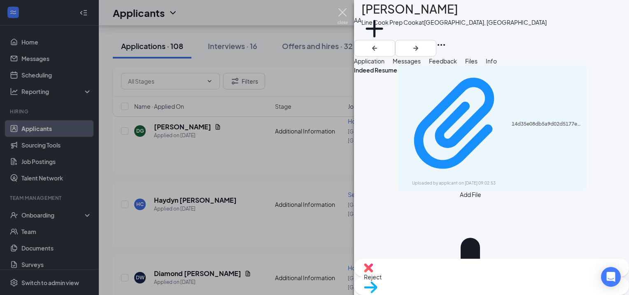
click at [344, 12] on img at bounding box center [342, 16] width 10 height 16
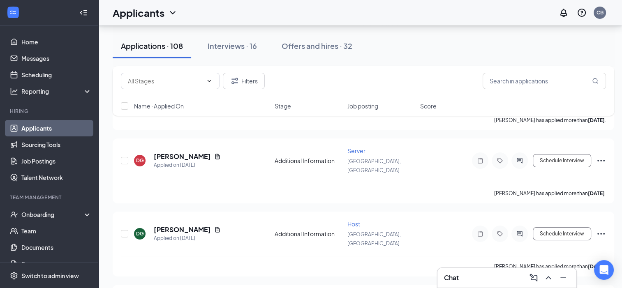
scroll to position [2876, 0]
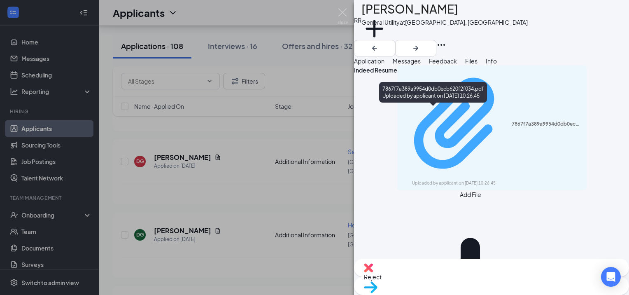
click at [409, 114] on div "7867f7a389a9954d0db0ecb620f2f034.pdf Uploaded by applicant on [DATE] 10:26:45" at bounding box center [491, 127] width 179 height 117
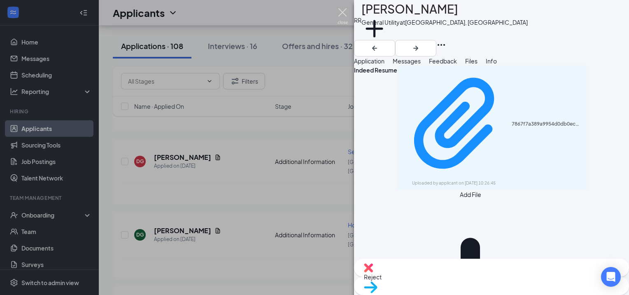
click at [341, 14] on img at bounding box center [342, 16] width 10 height 16
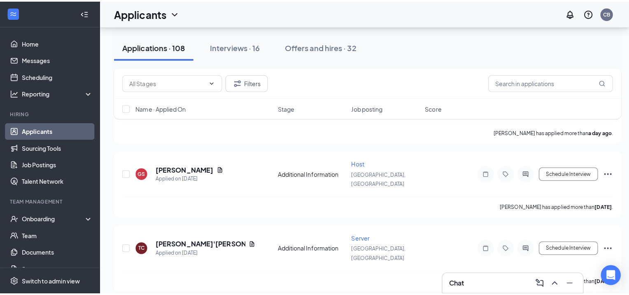
scroll to position [1330, 0]
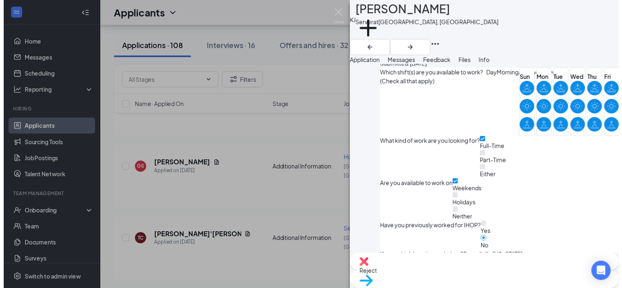
scroll to position [726, 0]
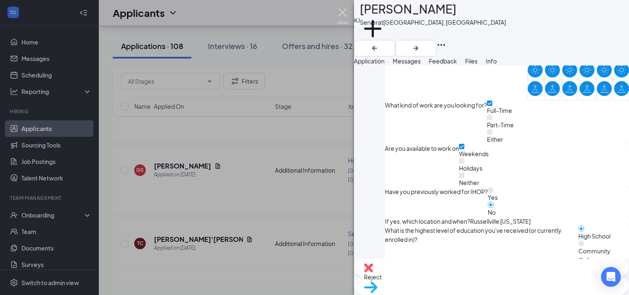
click at [341, 14] on img at bounding box center [342, 16] width 10 height 16
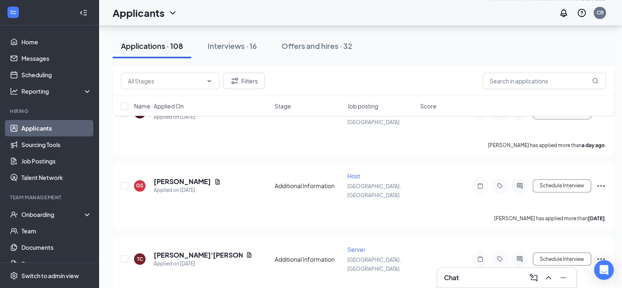
scroll to position [1313, 0]
click at [233, 42] on div "Interviews · 16" at bounding box center [232, 46] width 49 height 10
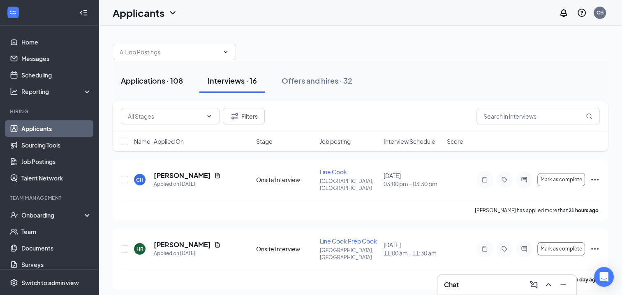
click at [172, 81] on div "Applications · 108" at bounding box center [152, 80] width 62 height 10
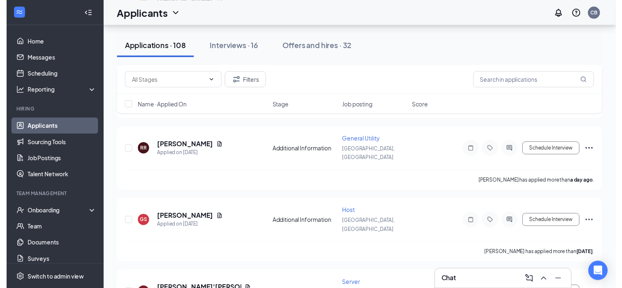
scroll to position [1274, 0]
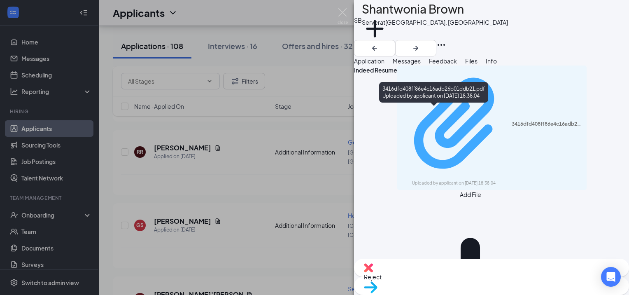
click at [412, 180] on div "Uploaded by applicant on [DATE] 18:38:04" at bounding box center [473, 183] width 123 height 7
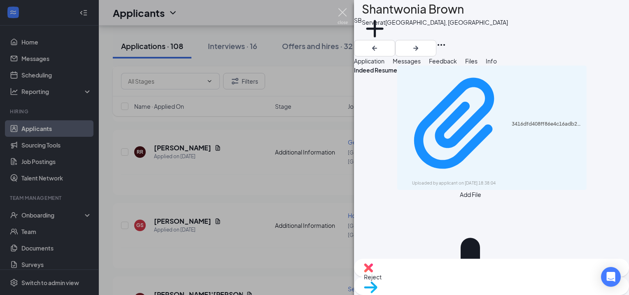
click at [341, 15] on img at bounding box center [342, 16] width 10 height 16
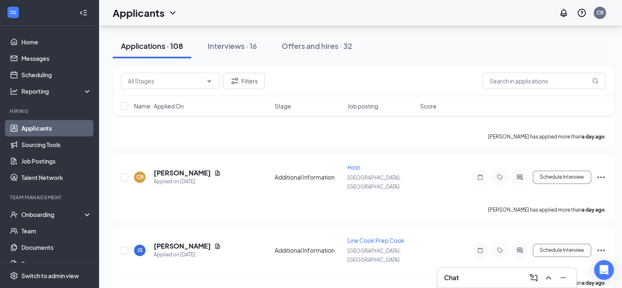
scroll to position [1101, 0]
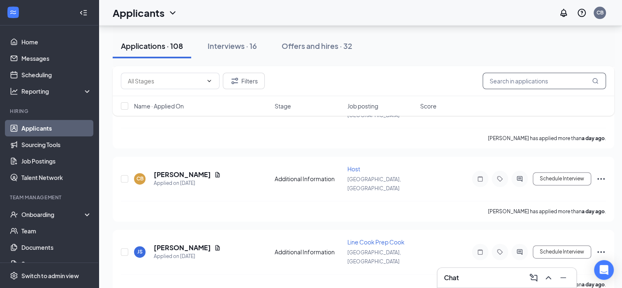
click at [545, 79] on input "text" at bounding box center [544, 81] width 123 height 16
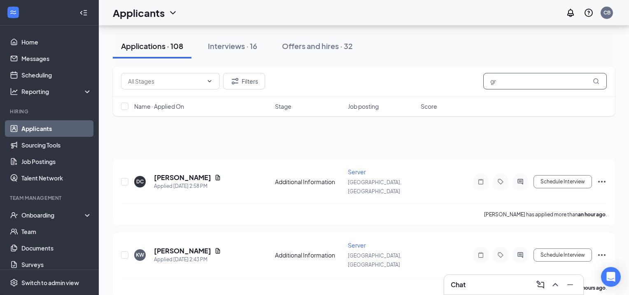
type input "g"
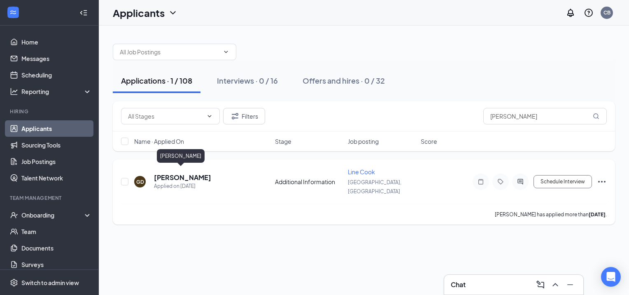
click at [170, 173] on h5 "[PERSON_NAME]" at bounding box center [182, 177] width 57 height 9
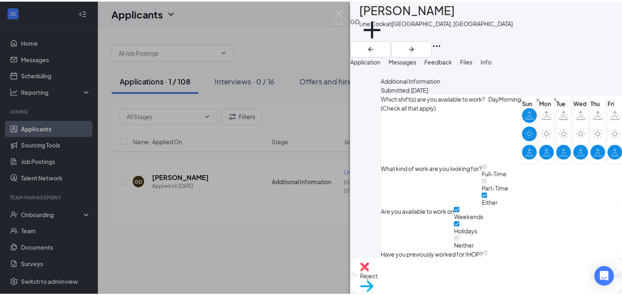
scroll to position [672, 0]
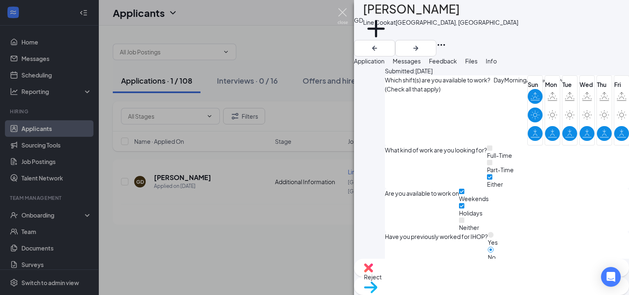
click at [344, 17] on img at bounding box center [342, 16] width 10 height 16
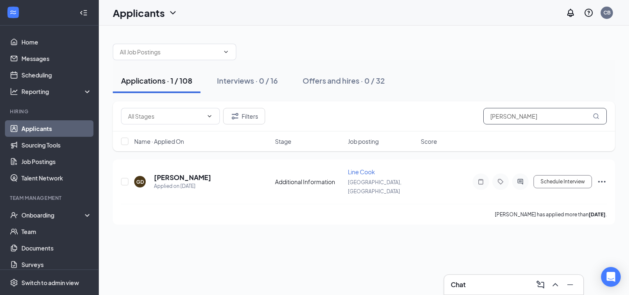
click at [520, 116] on input "[PERSON_NAME]" at bounding box center [544, 116] width 123 height 16
type input "g"
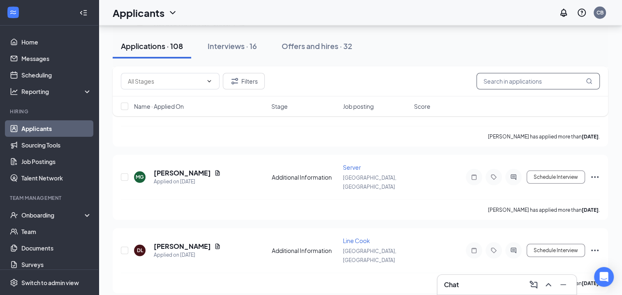
scroll to position [2420, 0]
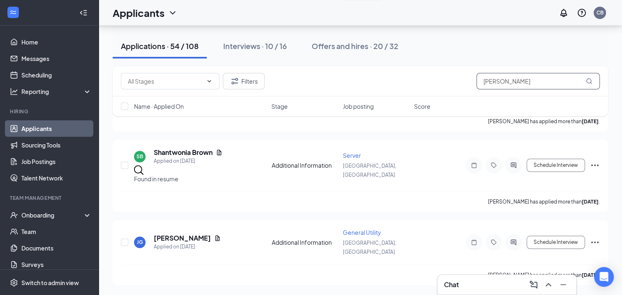
scroll to position [573, 0]
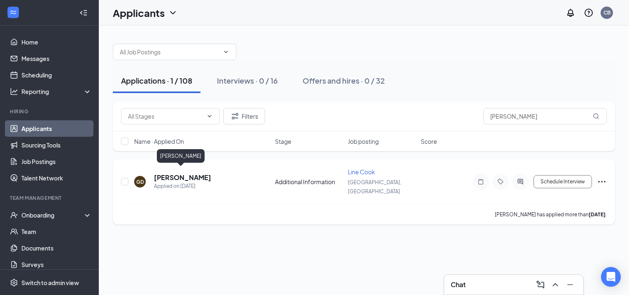
click at [196, 174] on h5 "[PERSON_NAME]" at bounding box center [182, 177] width 57 height 9
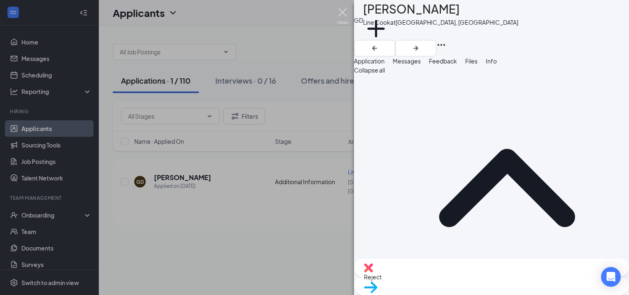
click at [344, 12] on img at bounding box center [342, 16] width 10 height 16
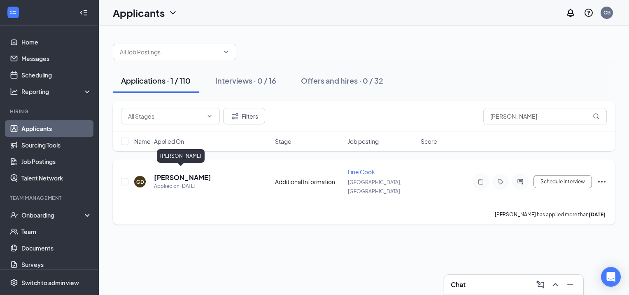
click at [188, 175] on h5 "[PERSON_NAME]" at bounding box center [182, 177] width 57 height 9
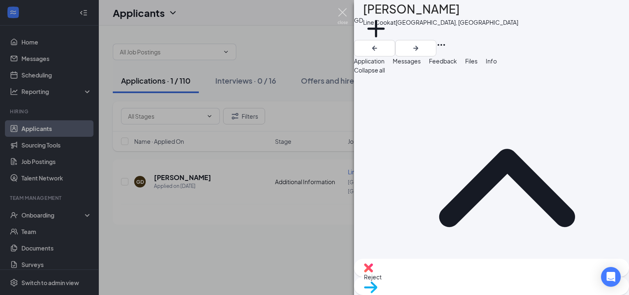
click at [343, 13] on img at bounding box center [342, 16] width 10 height 16
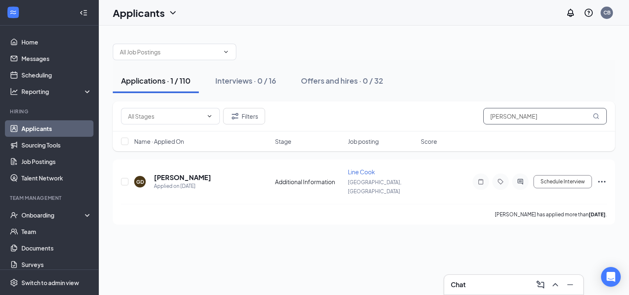
click at [551, 114] on input "[PERSON_NAME]" at bounding box center [544, 116] width 123 height 16
type input "g"
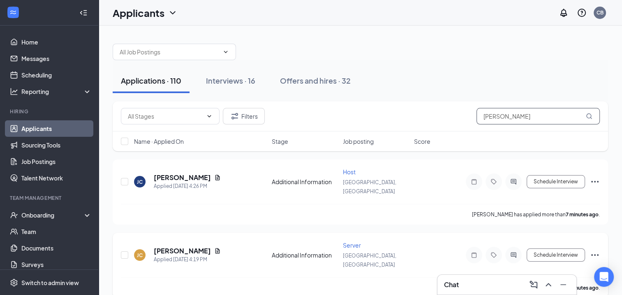
type input "[PERSON_NAME]"
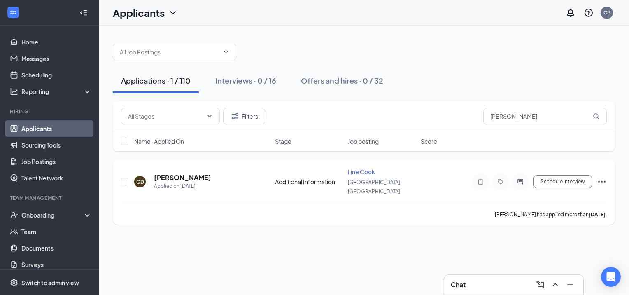
click at [604, 177] on icon "Ellipses" at bounding box center [602, 181] width 10 height 10
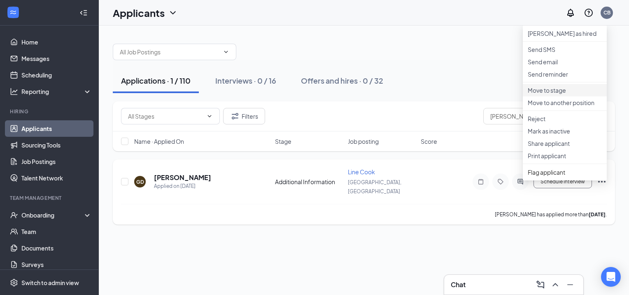
click at [546, 94] on p "Move to stage" at bounding box center [564, 90] width 74 height 8
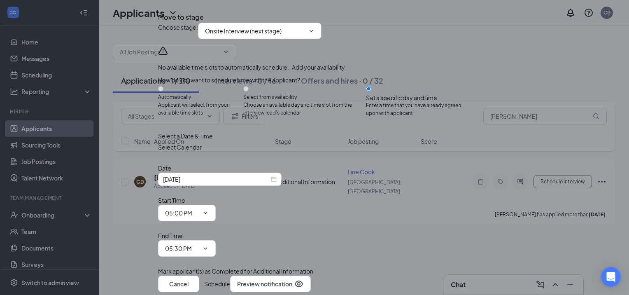
click at [320, 39] on span "Onsite Interview (next stage)" at bounding box center [259, 31] width 123 height 16
click at [278, 35] on input "Onsite Interview (next stage)" at bounding box center [255, 30] width 100 height 9
click at [388, 23] on div "Move to stage" at bounding box center [314, 17] width 313 height 11
click at [304, 35] on input "Onsite Interview (next stage)" at bounding box center [255, 30] width 100 height 9
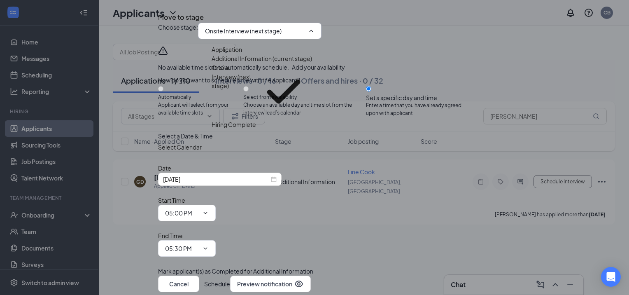
click at [256, 129] on div "Hiring Complete" at bounding box center [233, 124] width 44 height 9
type input "Hiring Complete"
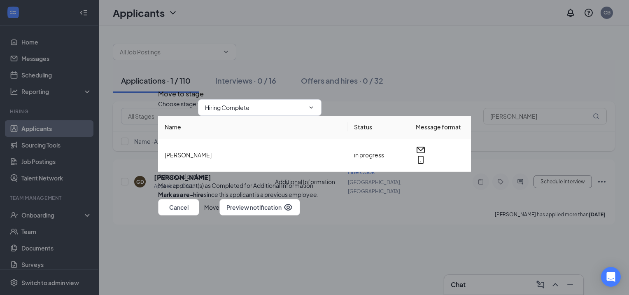
click at [219, 215] on button "Move" at bounding box center [211, 207] width 15 height 16
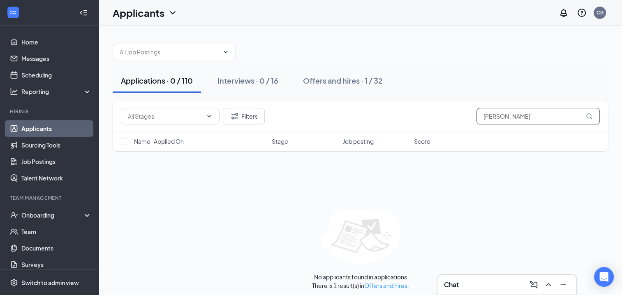
click at [520, 118] on input "[PERSON_NAME]" at bounding box center [538, 116] width 123 height 16
type input "g"
